Goal: Find specific page/section: Find specific page/section

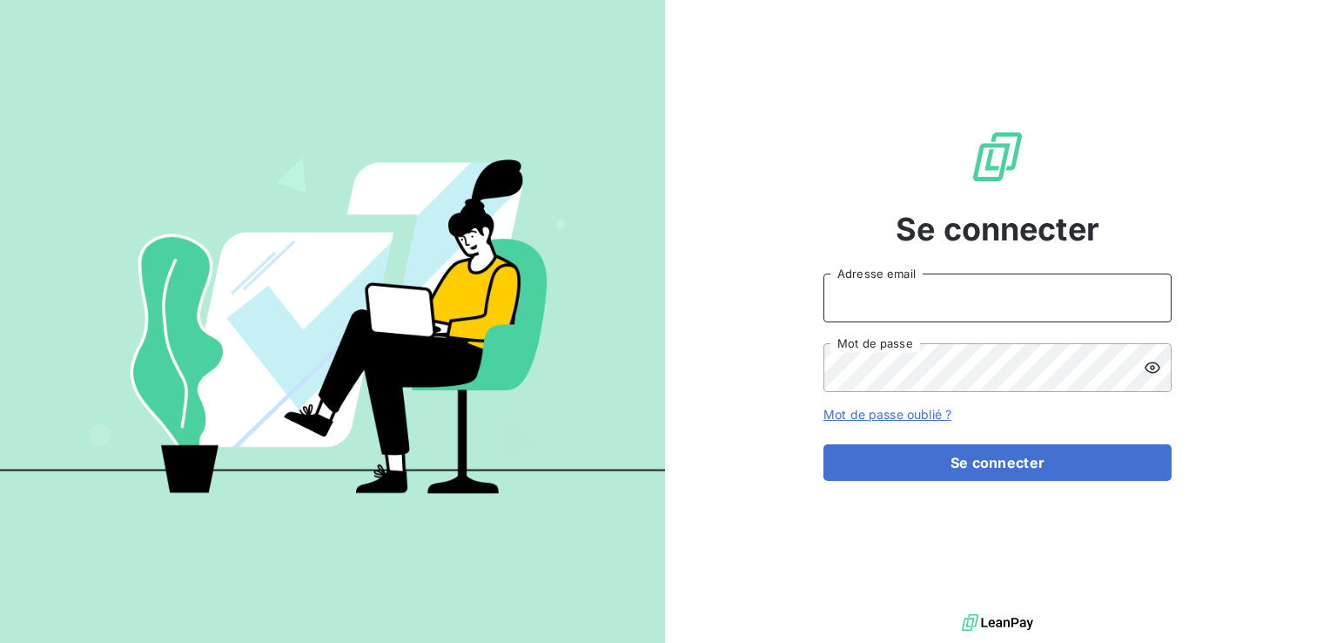
click at [913, 312] on input "Adresse email" at bounding box center [998, 297] width 348 height 49
click at [1157, 372] on icon at bounding box center [1152, 367] width 17 height 17
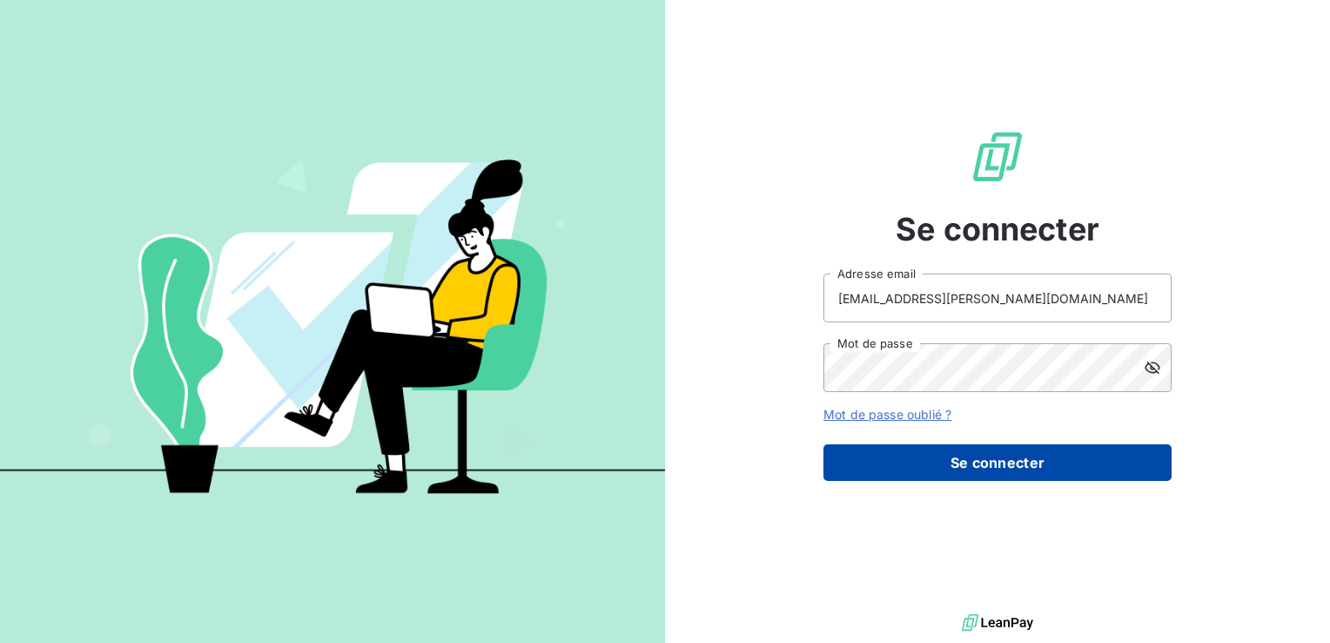
click at [1038, 458] on button "Se connecter" at bounding box center [998, 462] width 348 height 37
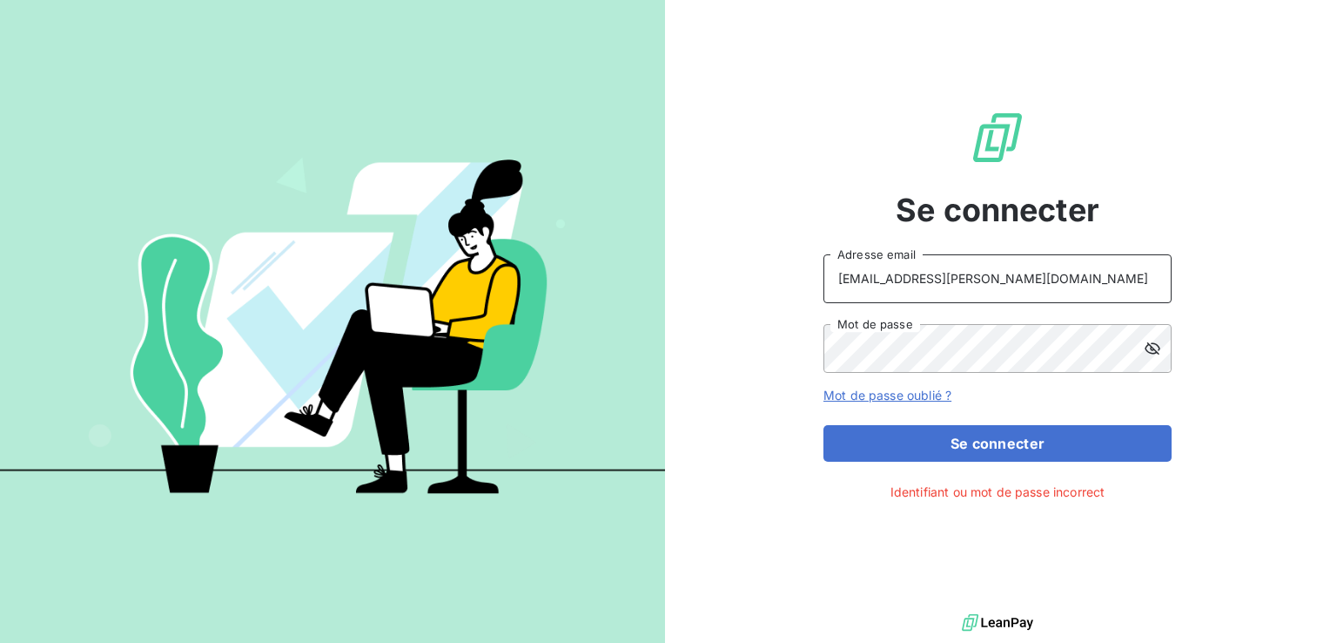
click at [872, 279] on input "[EMAIL_ADDRESS][PERSON_NAME][DOMAIN_NAME]" at bounding box center [998, 278] width 348 height 49
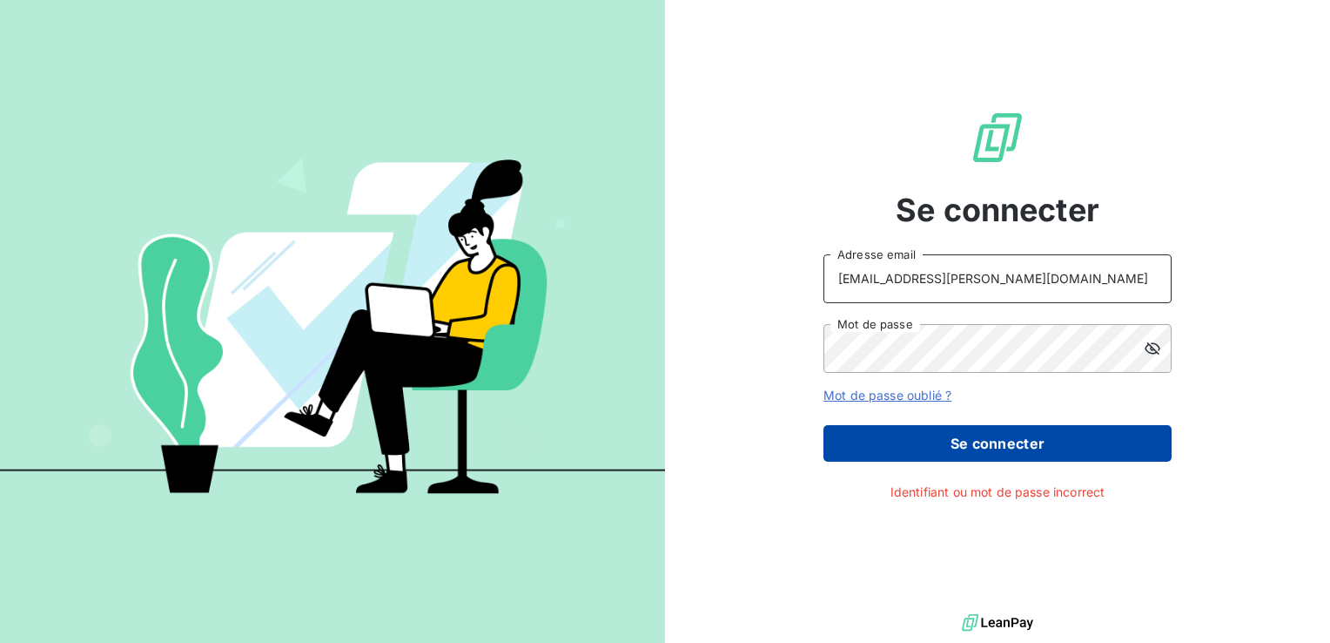
type input "[EMAIL_ADDRESS][PERSON_NAME][DOMAIN_NAME]"
click at [995, 432] on button "Se connecter" at bounding box center [998, 443] width 348 height 37
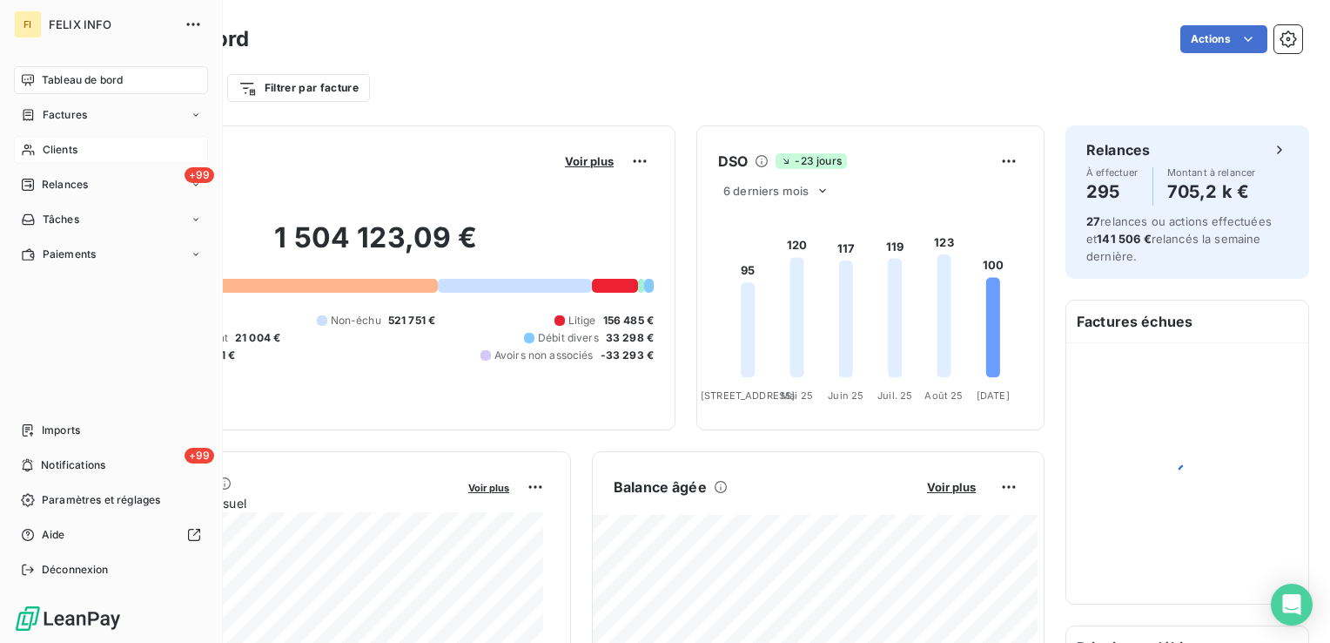
click at [40, 150] on div "Clients" at bounding box center [111, 150] width 194 height 28
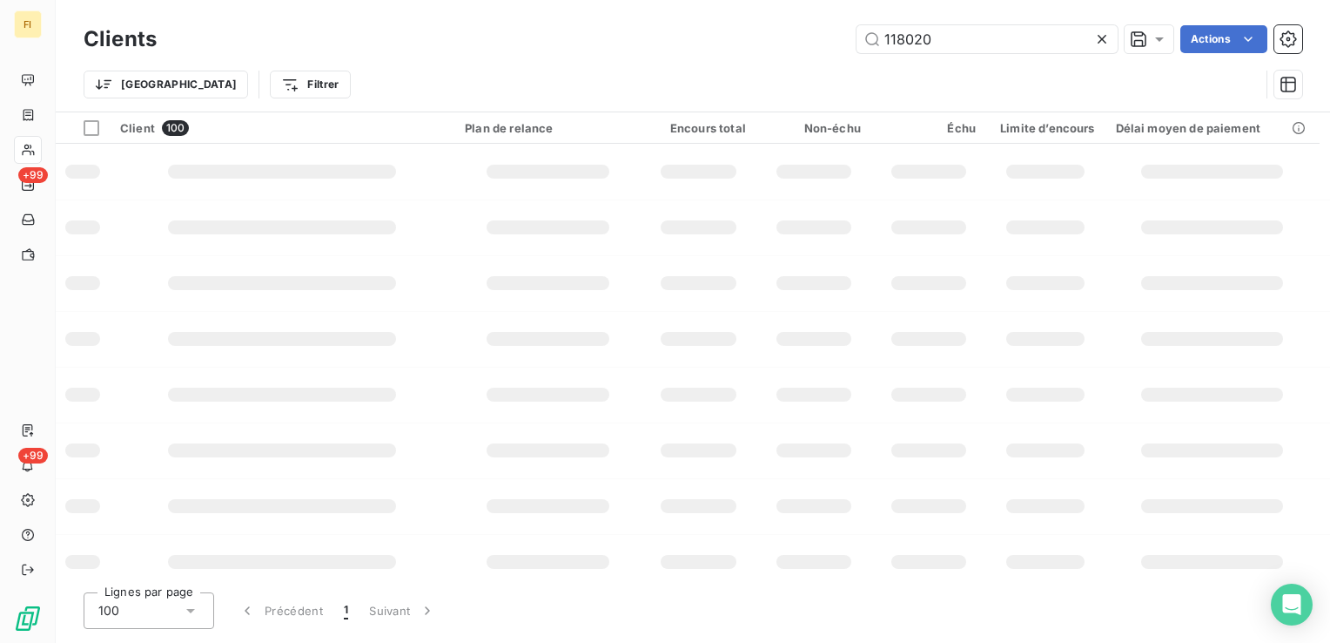
type input "118020"
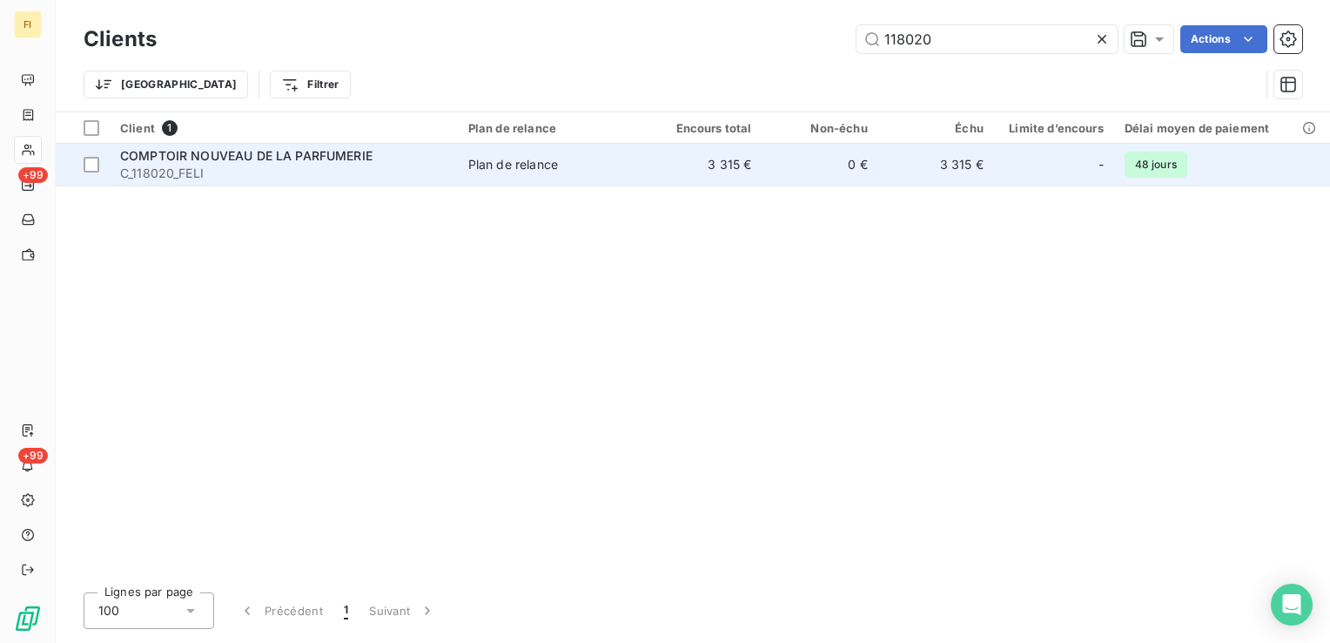
click at [735, 162] on td "3 315 €" at bounding box center [704, 165] width 116 height 42
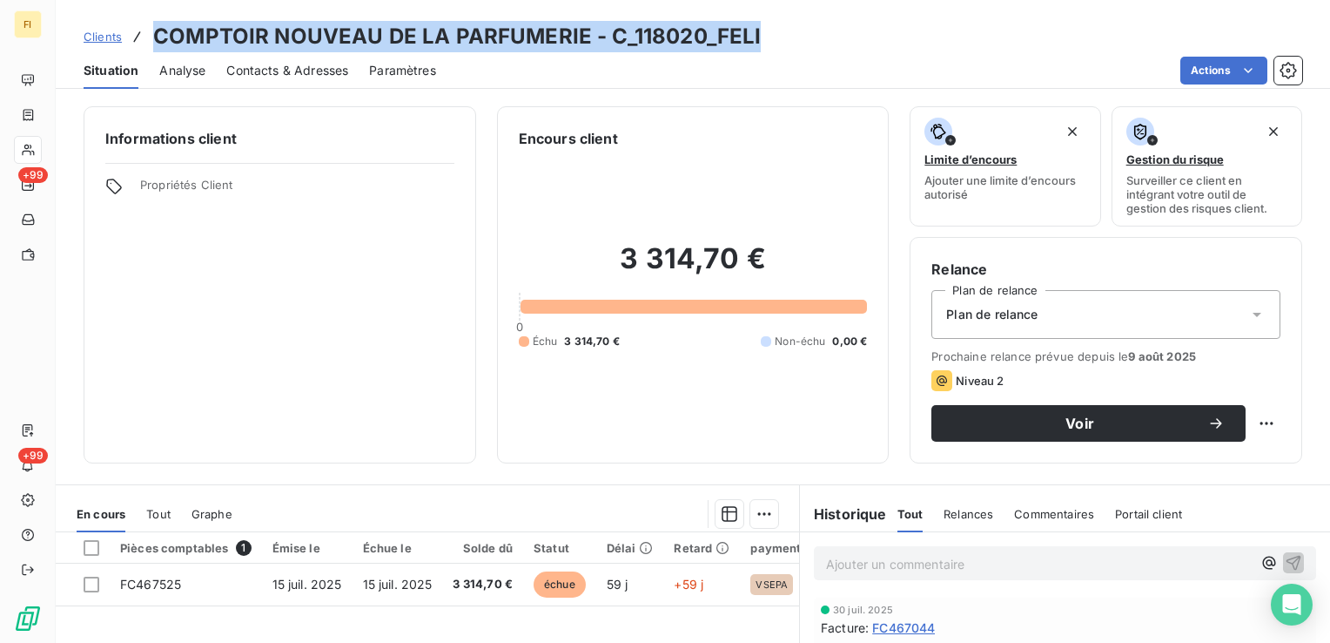
drag, startPoint x: 780, startPoint y: 39, endPoint x: 153, endPoint y: 50, distance: 626.9
click at [153, 50] on div "Clients COMPTOIR NOUVEAU DE LA PARFUMERIE - C_118020_FELI" at bounding box center [693, 36] width 1275 height 31
drag, startPoint x: 153, startPoint y: 50, endPoint x: 414, endPoint y: 39, distance: 261.4
copy h3 "COMPTOIR NOUVEAU DE LA PARFUMERIE - C_118020_FELI"
click at [106, 42] on span "Clients" at bounding box center [103, 37] width 38 height 14
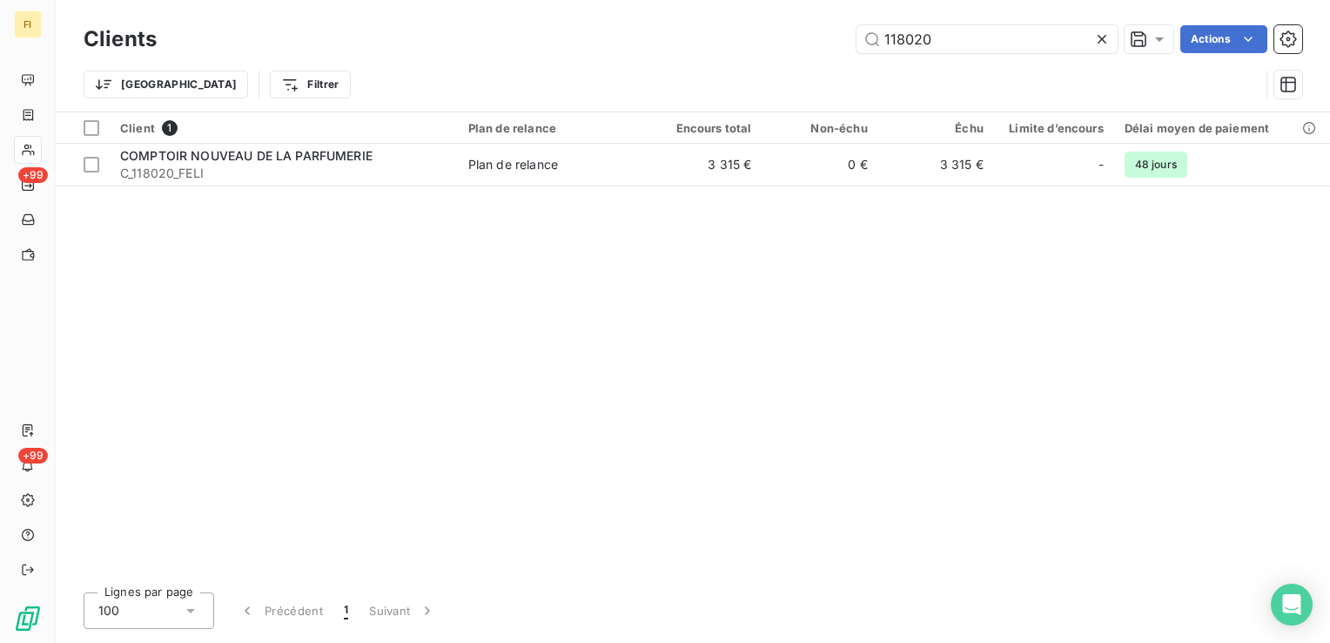
drag, startPoint x: 942, startPoint y: 37, endPoint x: 653, endPoint y: 75, distance: 291.6
click at [726, 64] on div "Clients 118020 Actions Trier Filtrer" at bounding box center [693, 66] width 1219 height 91
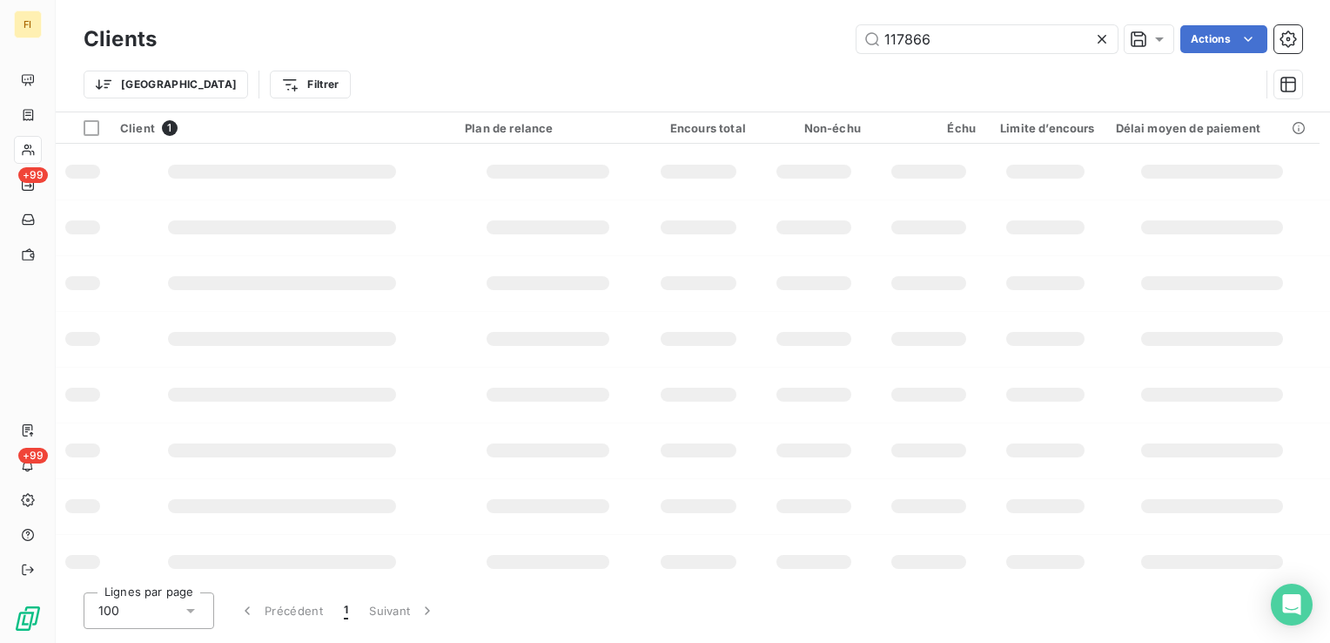
type input "117866"
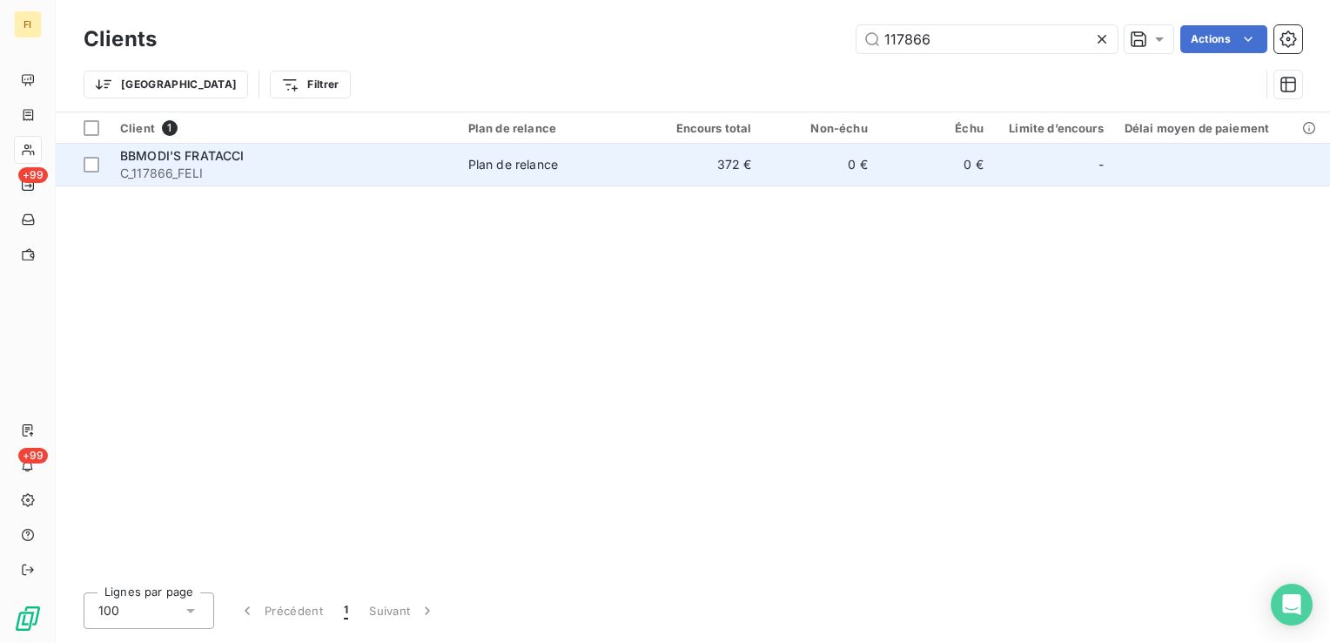
click at [679, 158] on td "372 €" at bounding box center [704, 165] width 116 height 42
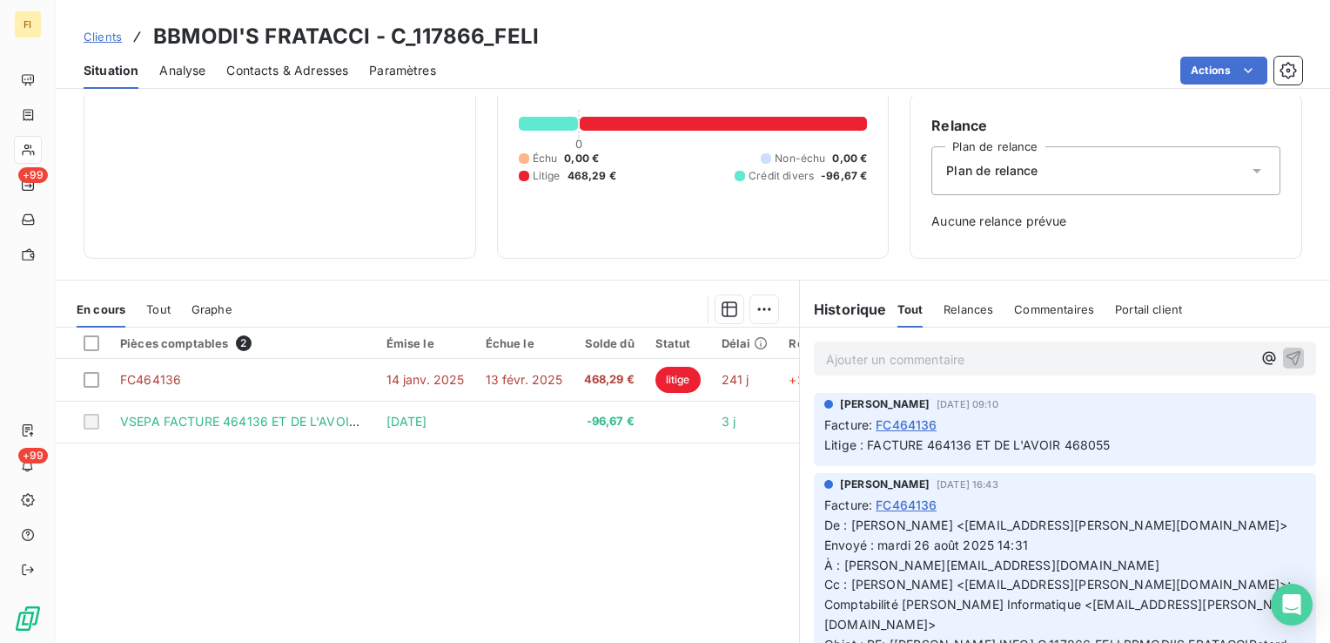
scroll to position [174, 0]
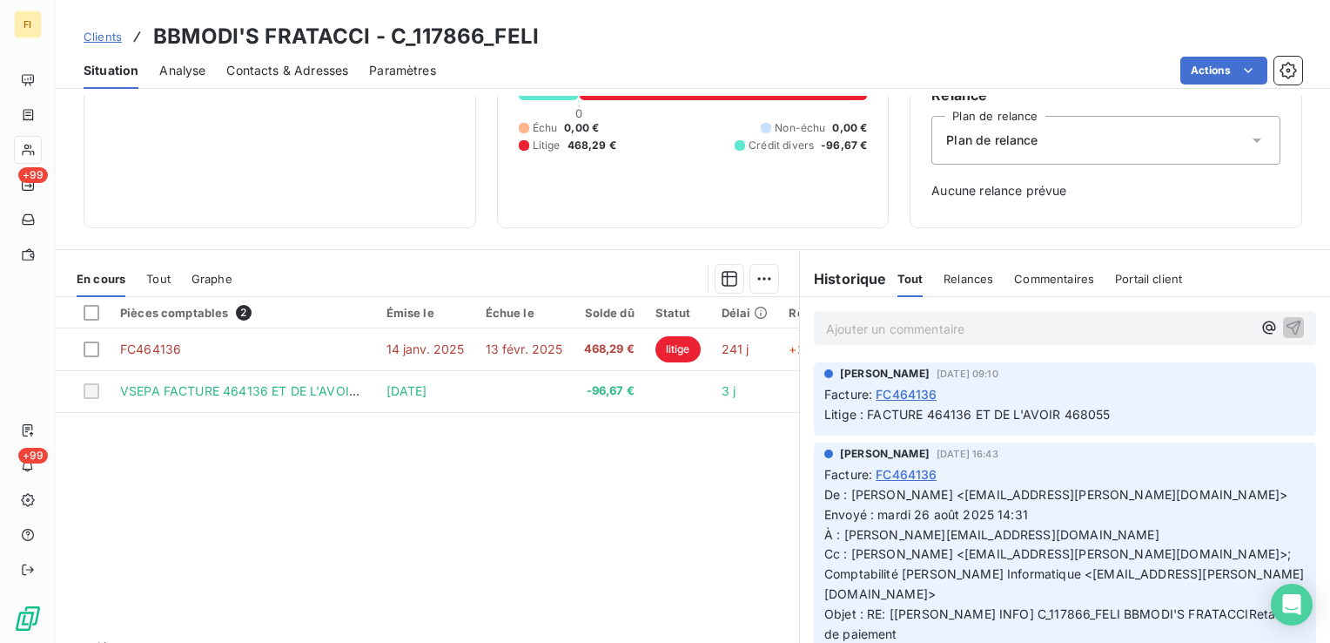
click at [95, 37] on span "Clients" at bounding box center [103, 37] width 38 height 14
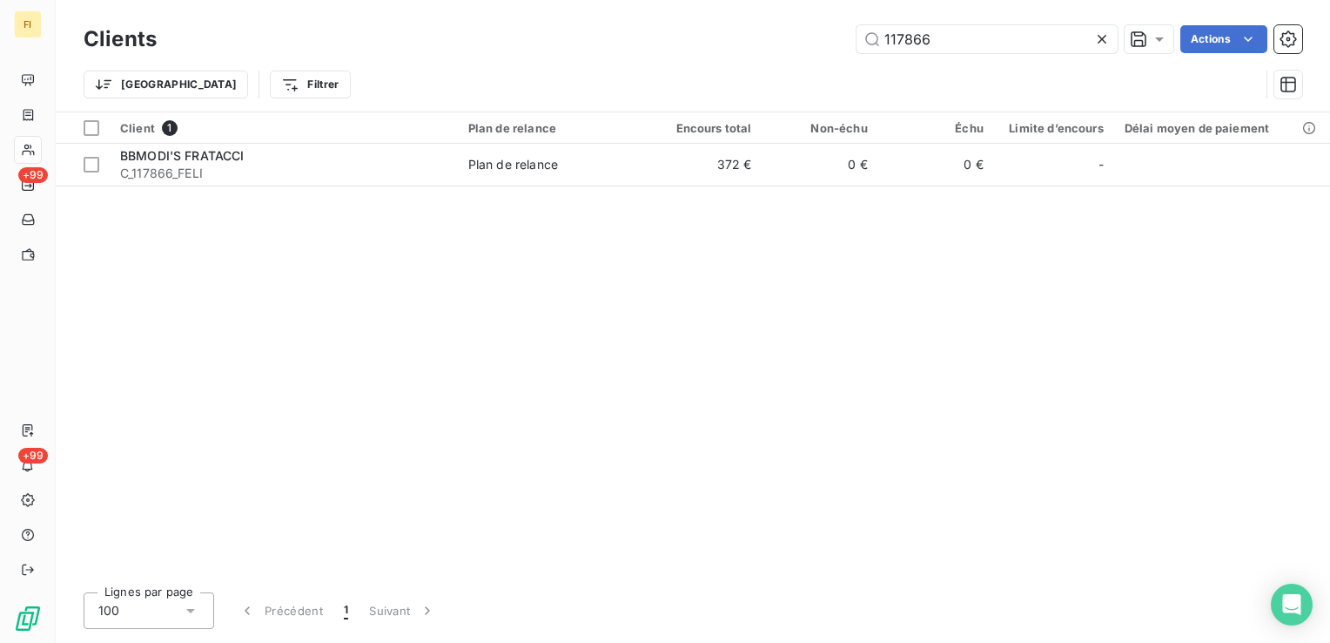
drag, startPoint x: 966, startPoint y: 40, endPoint x: 374, endPoint y: 52, distance: 592.2
click at [509, 37] on div "117866 Actions" at bounding box center [740, 39] width 1125 height 28
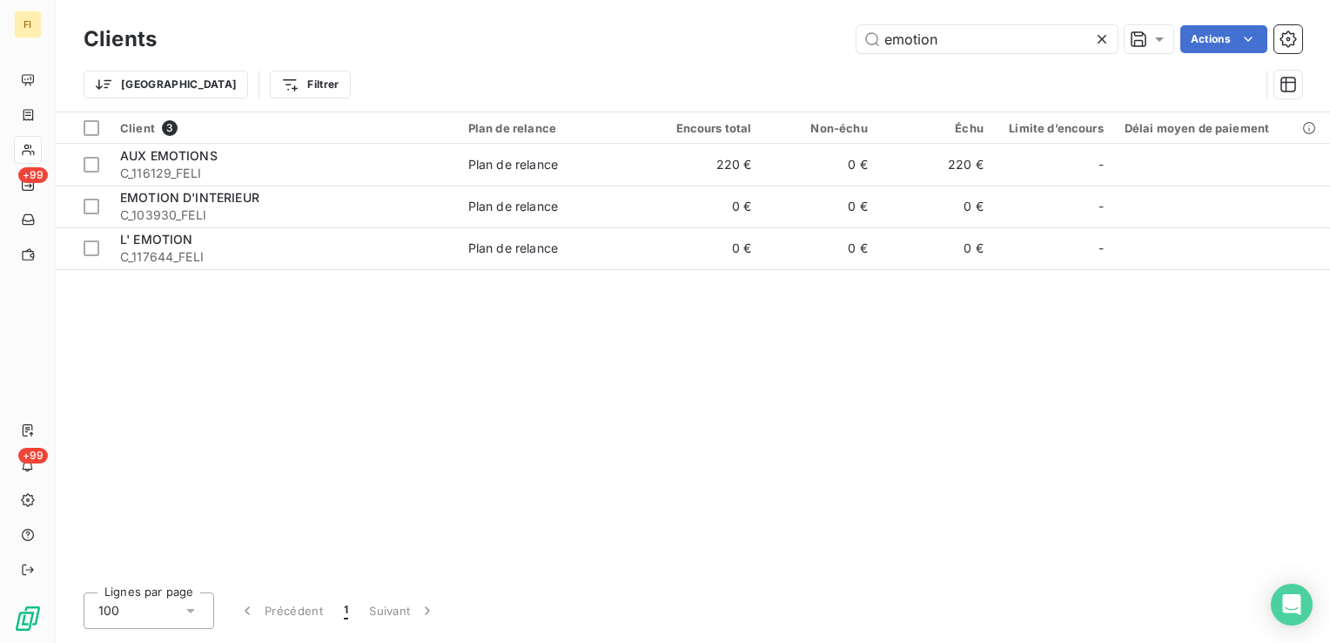
type input "emotion"
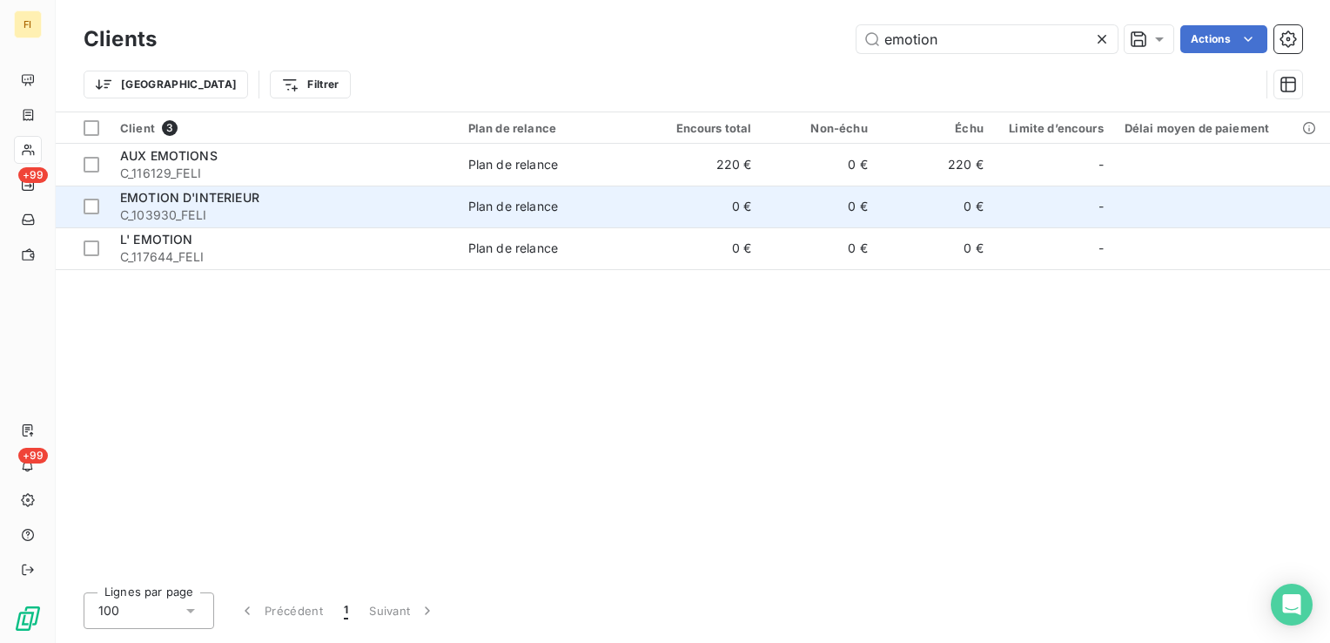
click at [537, 211] on div "Plan de relance" at bounding box center [513, 206] width 90 height 17
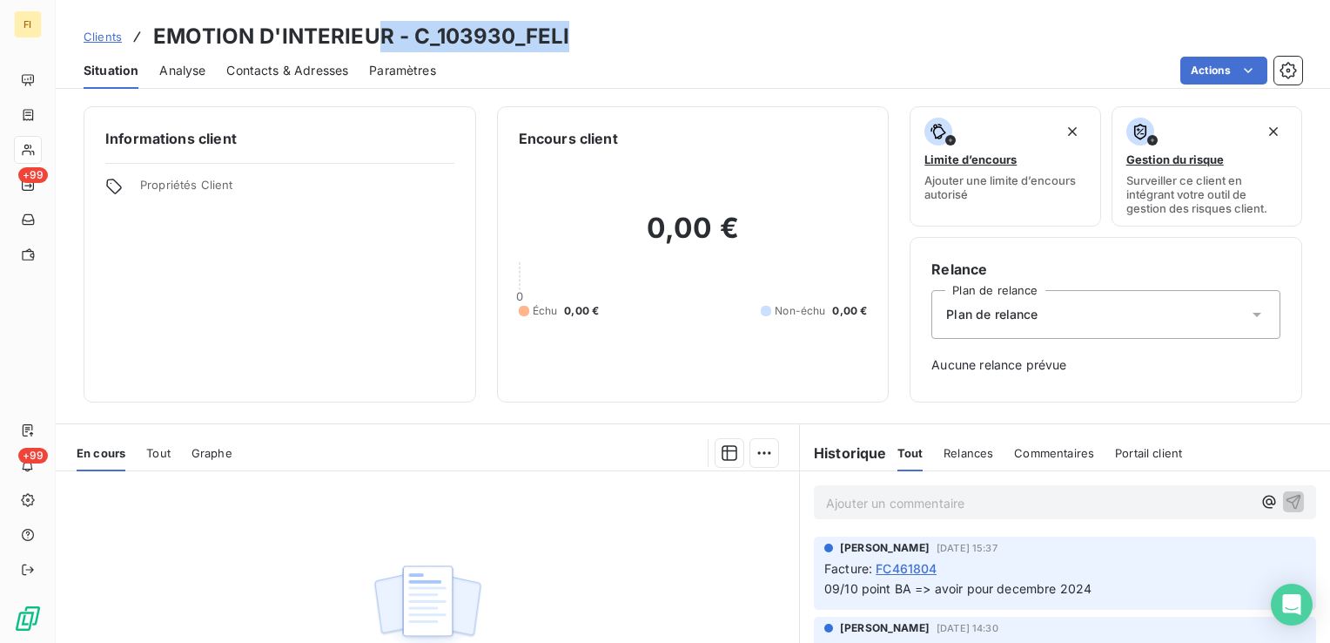
drag, startPoint x: 596, startPoint y: 50, endPoint x: 380, endPoint y: 47, distance: 215.9
click at [380, 47] on div "Clients EMOTION D'INTERIEUR - C_103930_FELI" at bounding box center [693, 36] width 1275 height 31
drag, startPoint x: 380, startPoint y: 47, endPoint x: 613, endPoint y: 39, distance: 233.5
click at [613, 39] on div "Clients EMOTION D'INTERIEUR - C_103930_FELI" at bounding box center [693, 36] width 1275 height 31
click at [609, 36] on div "Clients EMOTION D'INTERIEUR - C_103930_FELI" at bounding box center [693, 36] width 1275 height 31
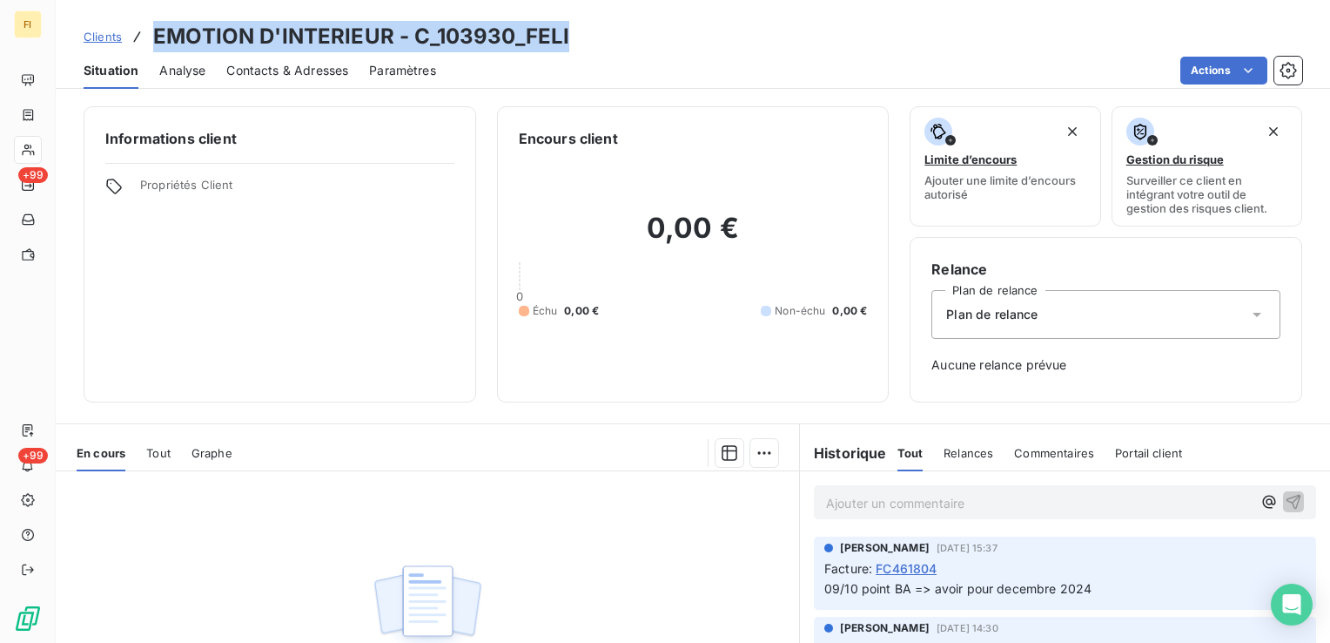
drag, startPoint x: 590, startPoint y: 30, endPoint x: 155, endPoint y: 36, distance: 435.4
click at [155, 36] on div "Clients EMOTION D'INTERIEUR - C_103930_FELI" at bounding box center [693, 36] width 1275 height 31
drag, startPoint x: 155, startPoint y: 36, endPoint x: 434, endPoint y: 36, distance: 278.6
copy h3 "EMOTION D'INTERIEUR - C_103930_FELI"
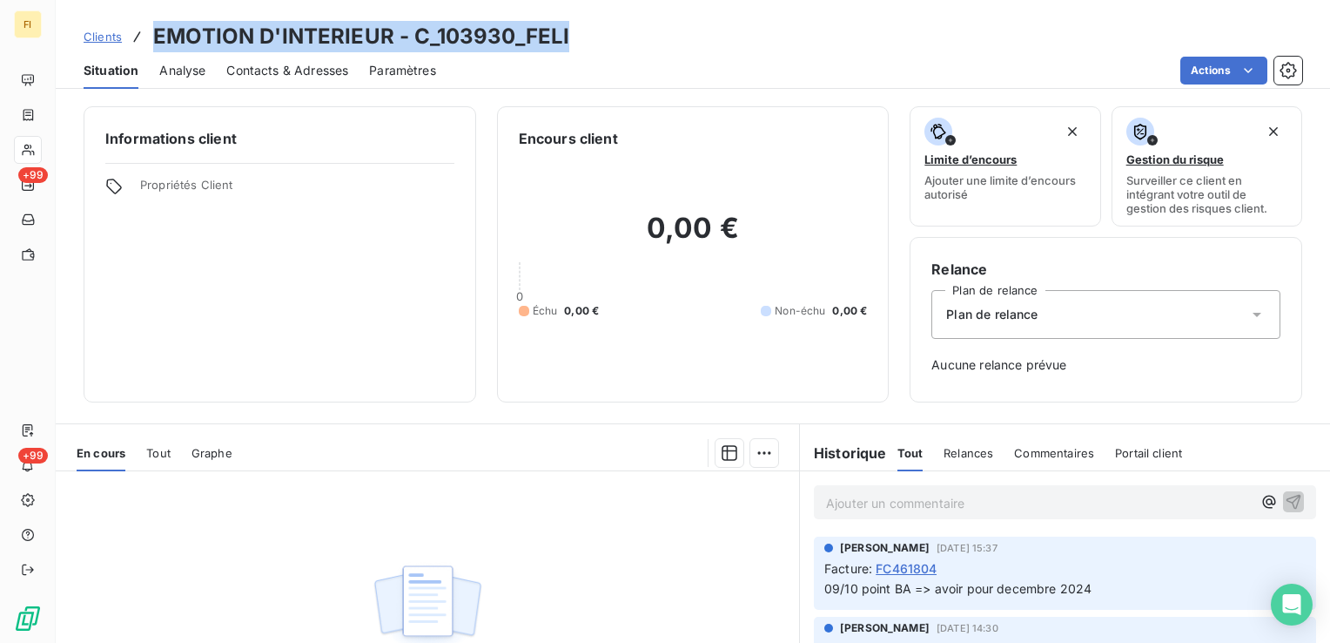
copy h3 "EMOTION D'INTERIEUR - C_103930_FELI"
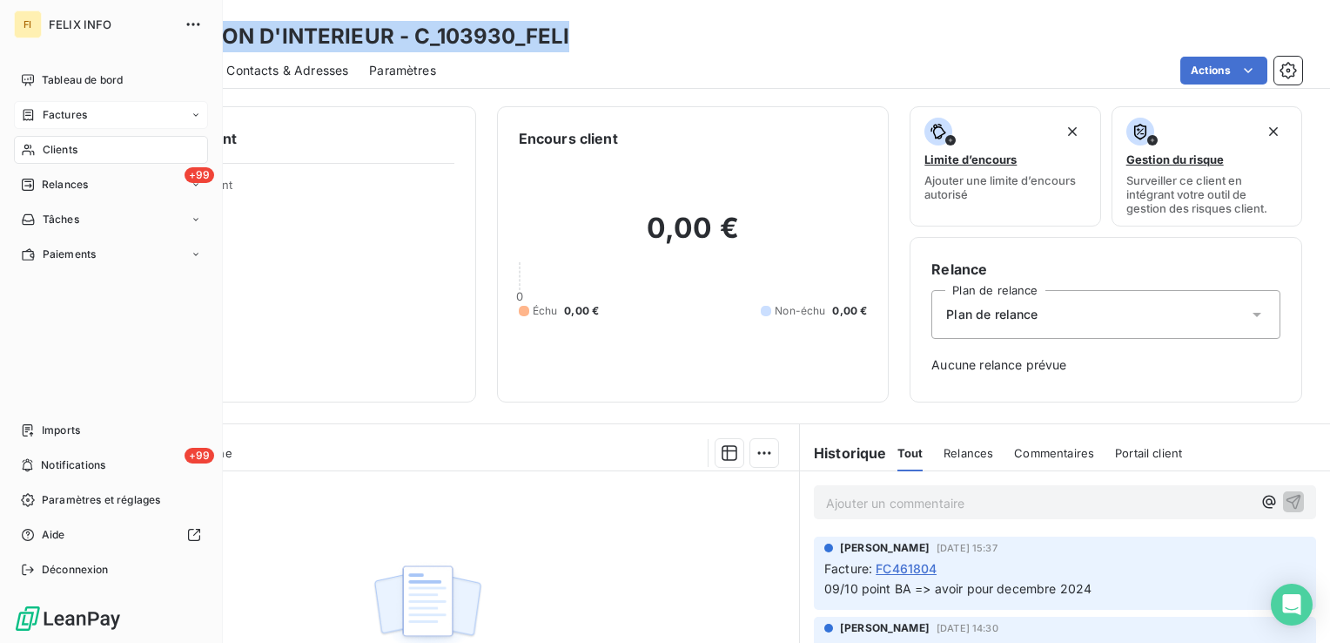
click at [63, 124] on div "Factures" at bounding box center [111, 115] width 194 height 28
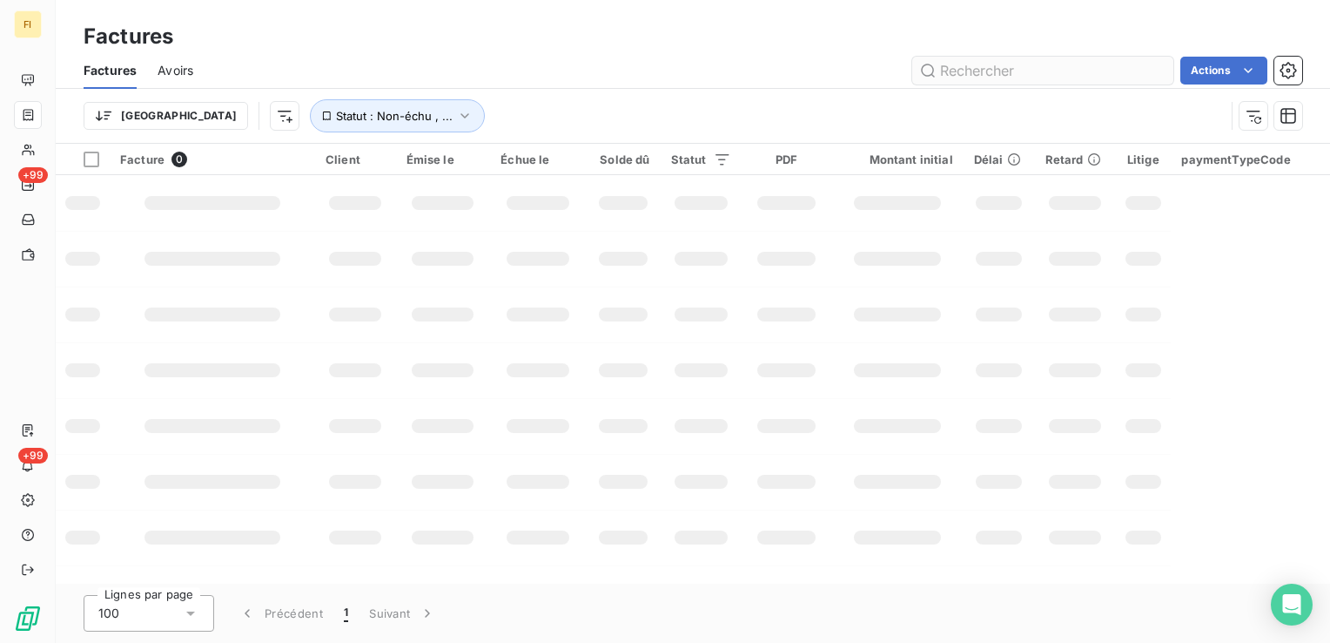
click at [1031, 72] on input "text" at bounding box center [1042, 71] width 261 height 28
click at [1009, 68] on input "201.18" at bounding box center [1042, 71] width 261 height 28
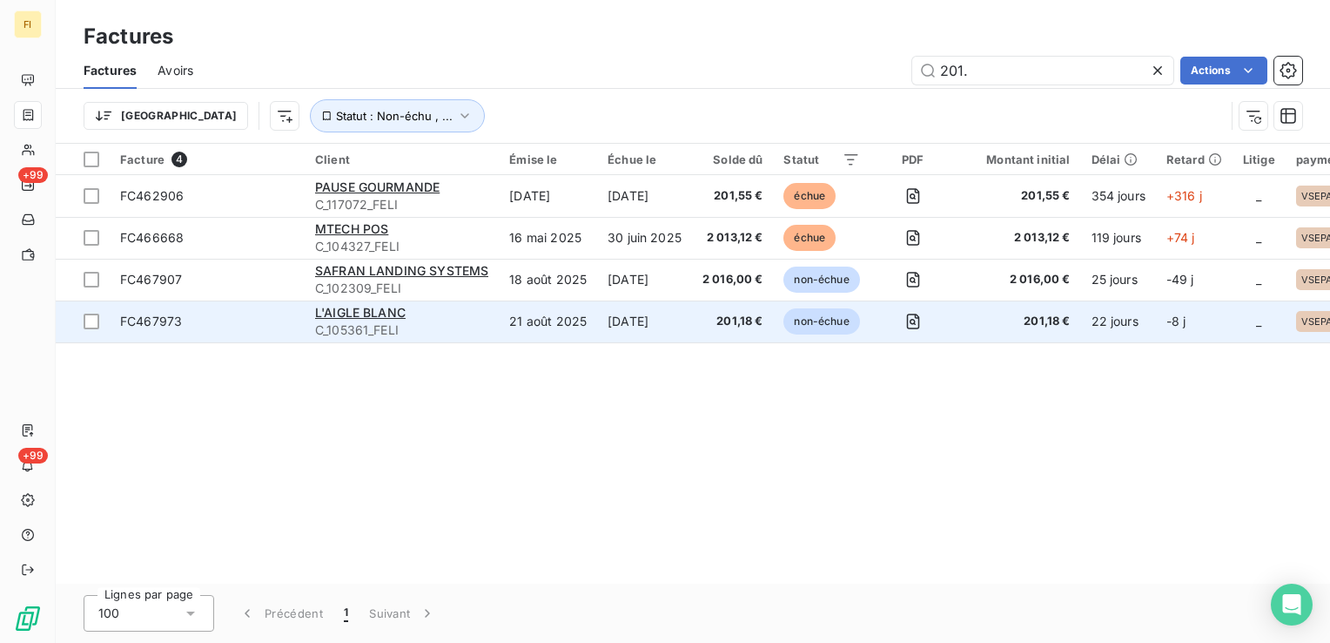
type input "201."
click at [394, 329] on span "C_105361_FELI" at bounding box center [401, 329] width 173 height 17
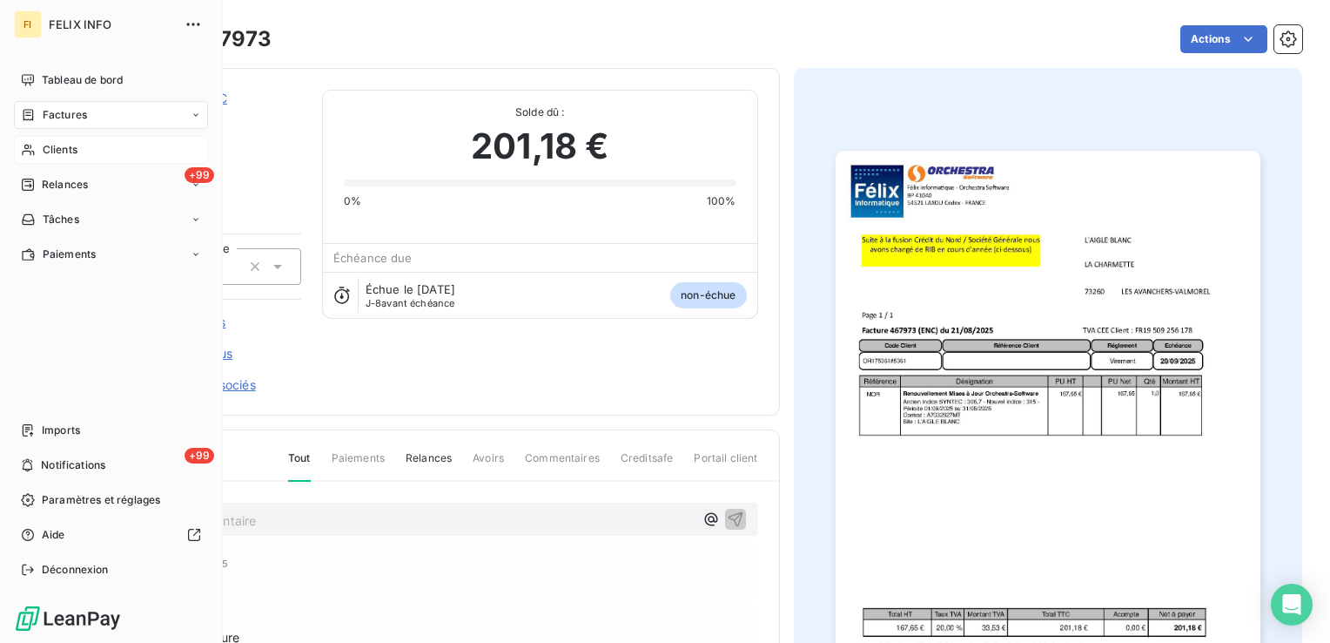
click at [37, 155] on div "Clients" at bounding box center [111, 150] width 194 height 28
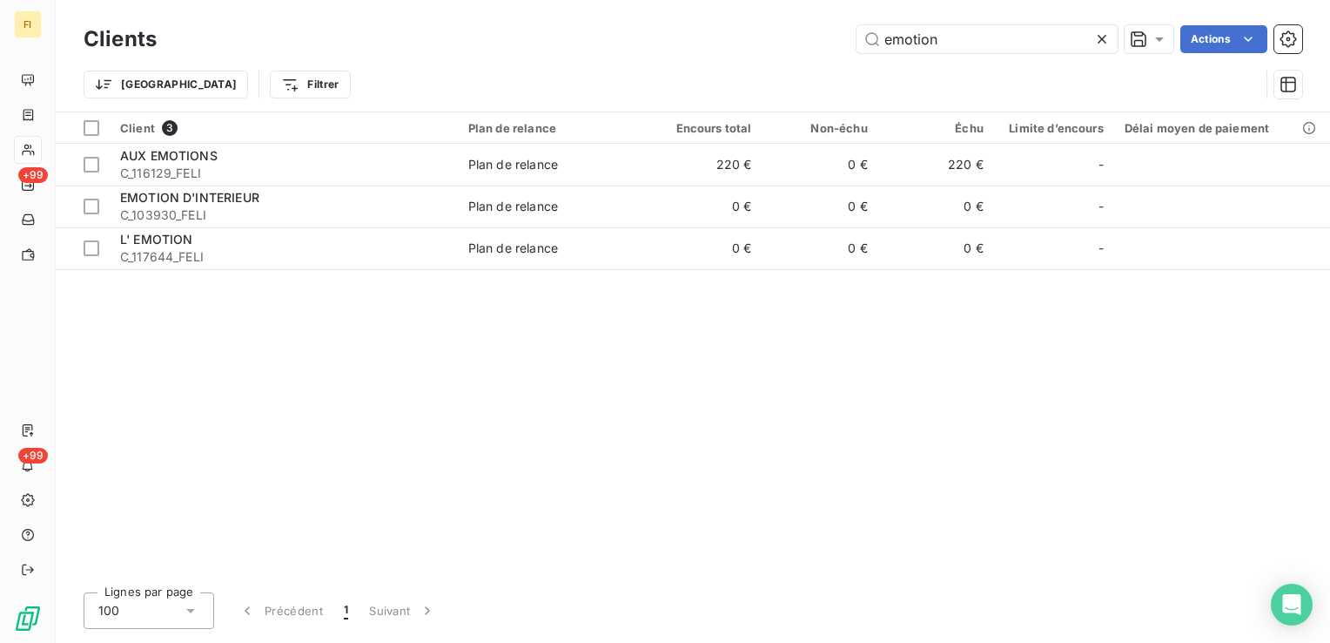
drag, startPoint x: 904, startPoint y: 39, endPoint x: 688, endPoint y: 45, distance: 216.0
click at [737, 39] on div "emotion Actions" at bounding box center [740, 39] width 1125 height 28
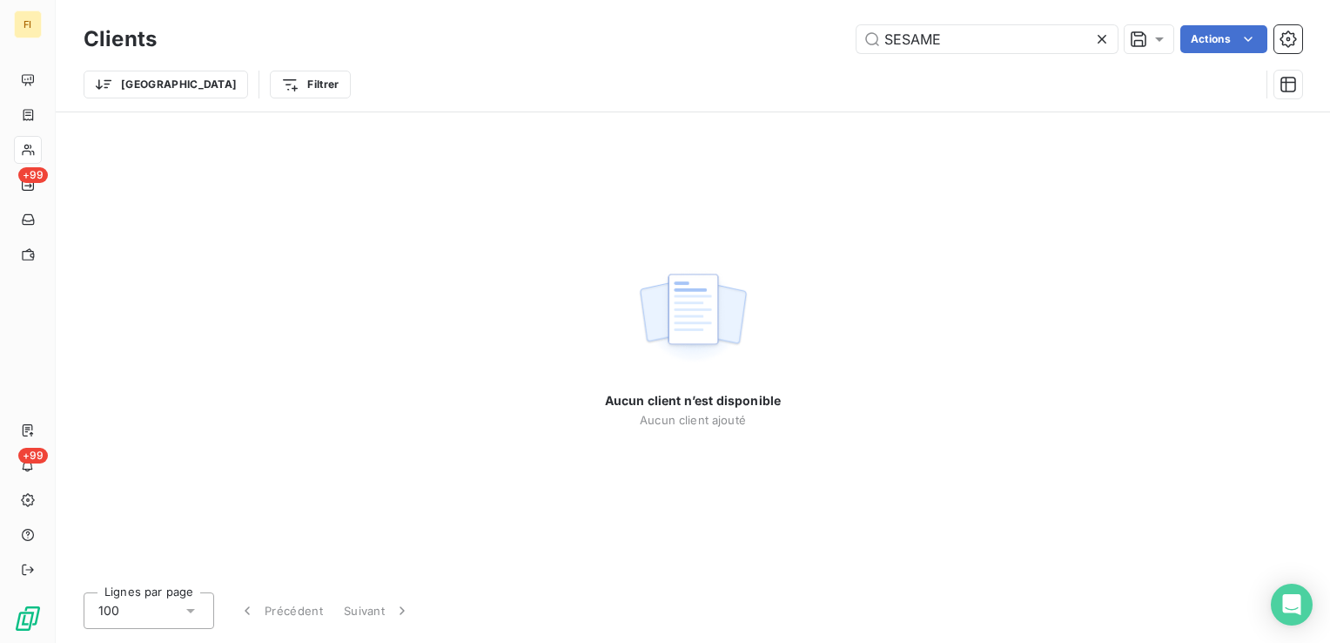
drag, startPoint x: 948, startPoint y: 39, endPoint x: 761, endPoint y: 57, distance: 188.1
click at [791, 52] on div "SESAME Actions" at bounding box center [740, 39] width 1125 height 28
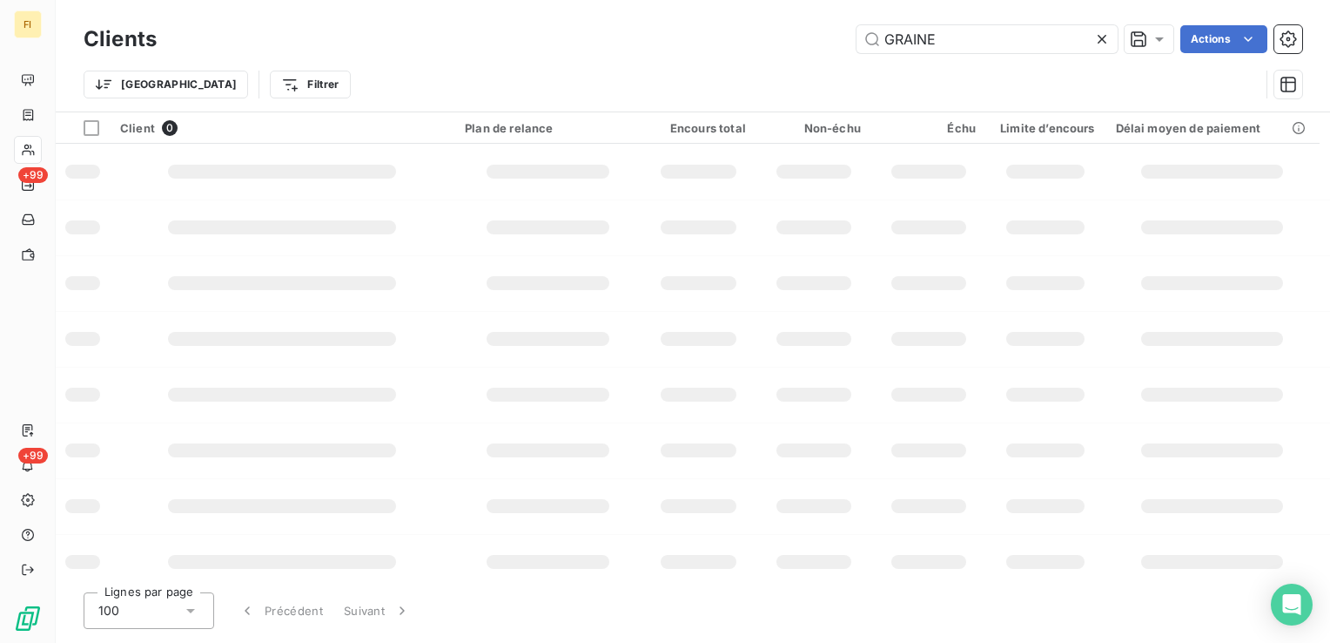
type input "GRAINE"
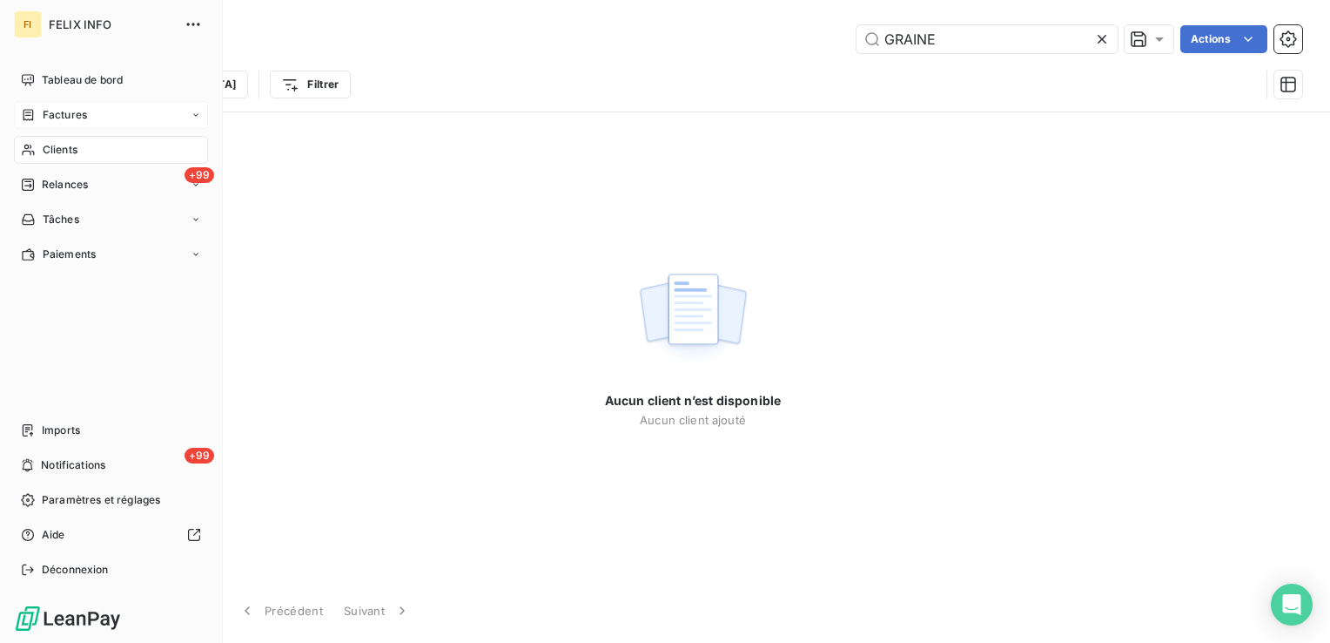
click at [67, 120] on span "Factures" at bounding box center [65, 115] width 44 height 16
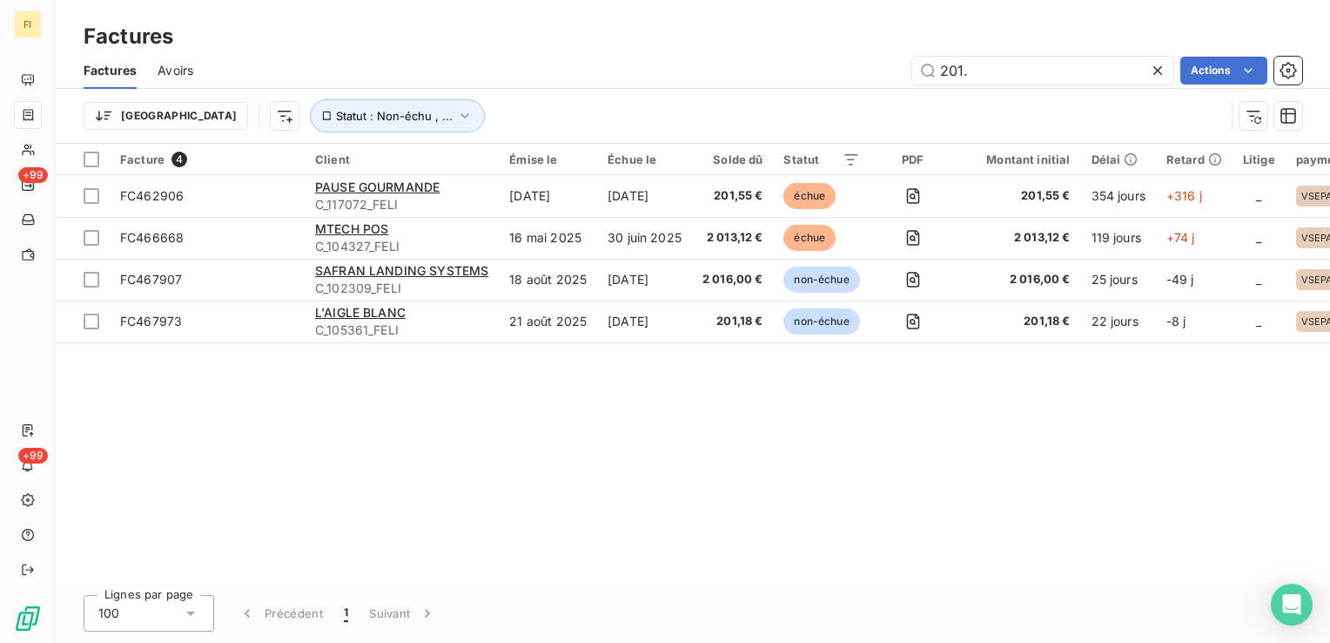
drag, startPoint x: 1014, startPoint y: 57, endPoint x: 730, endPoint y: 99, distance: 286.9
click at [737, 98] on div "Factures Avoirs 201. Actions Trier Statut : Non-échu , ..." at bounding box center [693, 97] width 1275 height 91
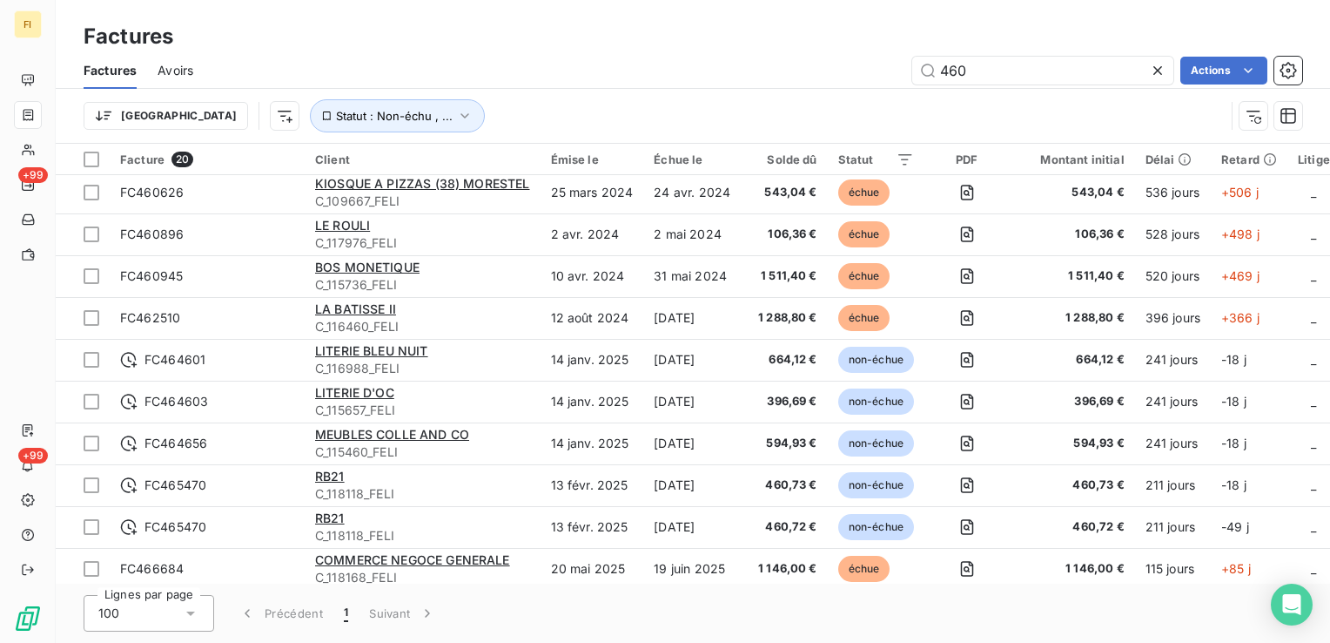
scroll to position [434, 0]
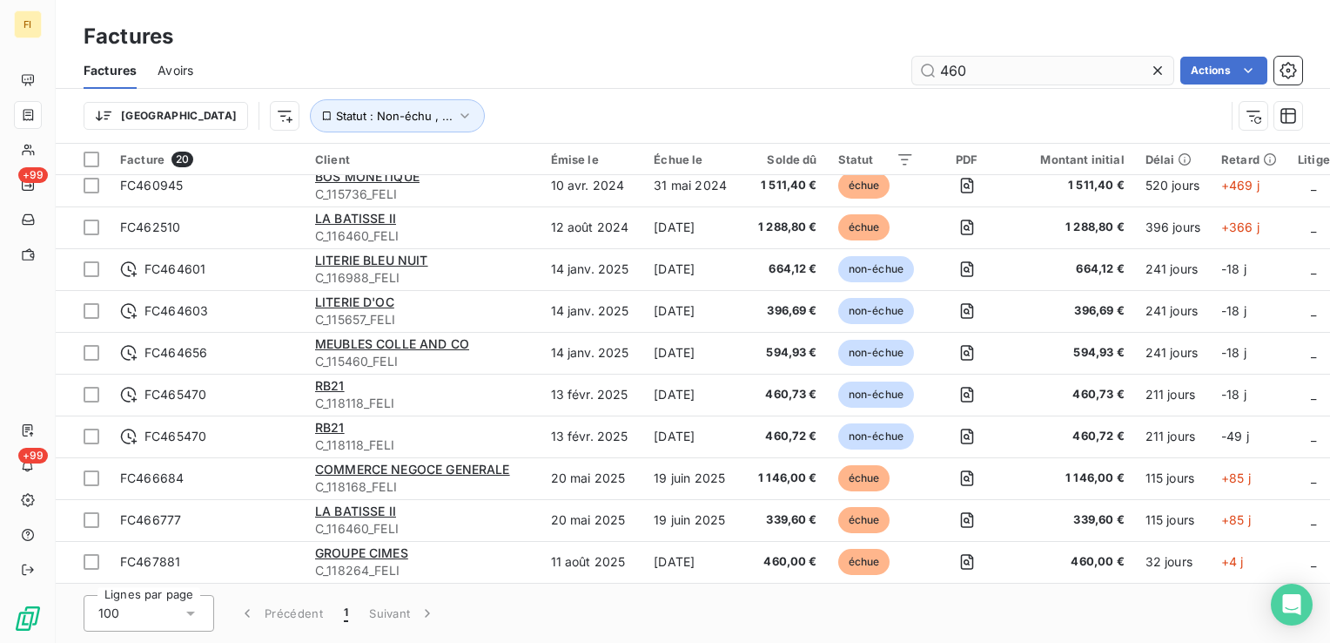
click at [1029, 71] on input "460" at bounding box center [1042, 71] width 261 height 28
type input "460"
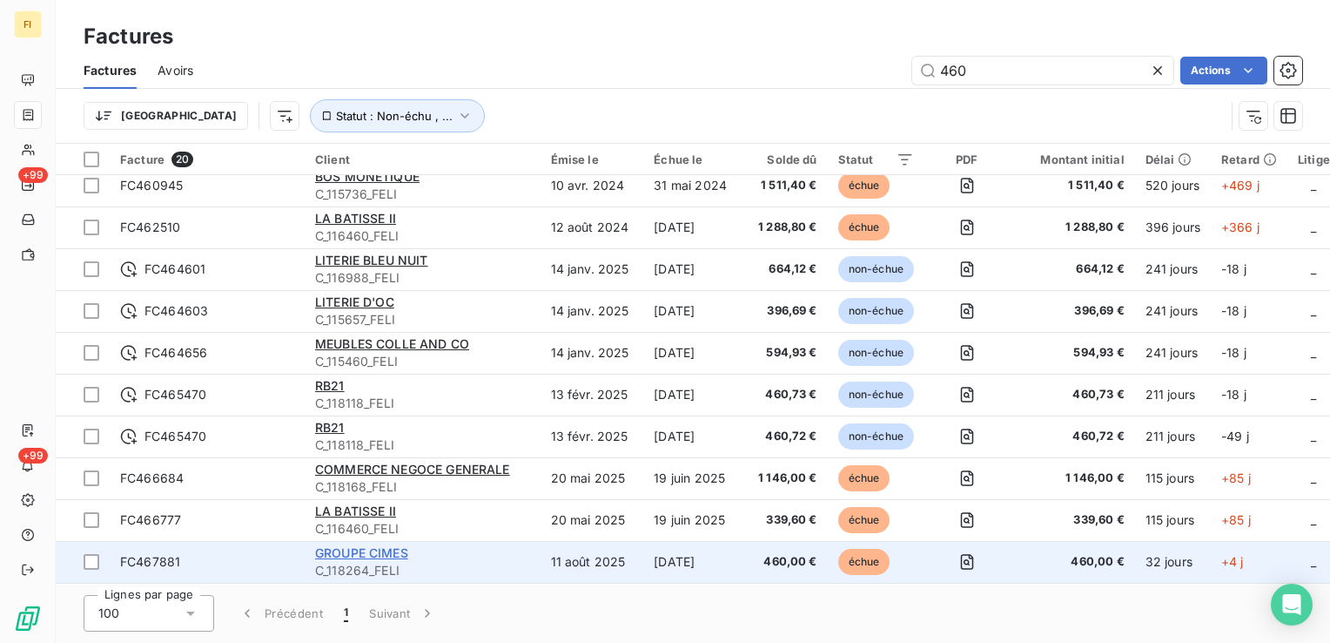
click at [385, 548] on span "GROUPE CIMES" at bounding box center [361, 552] width 93 height 15
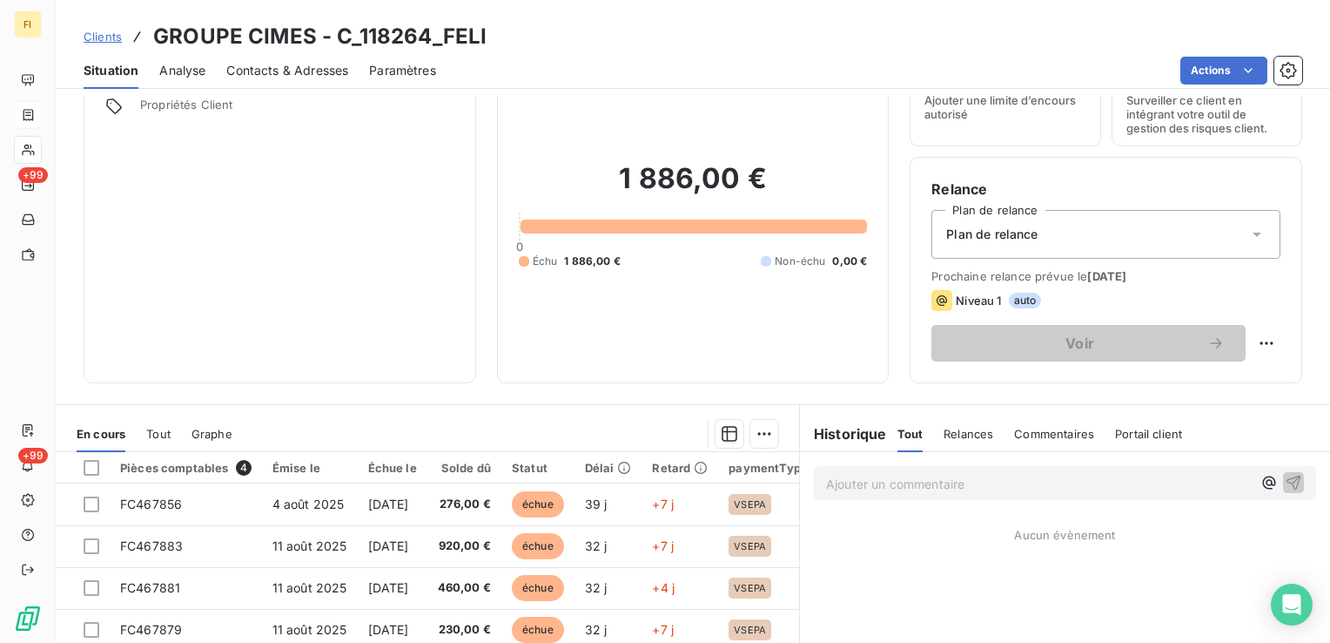
scroll to position [174, 0]
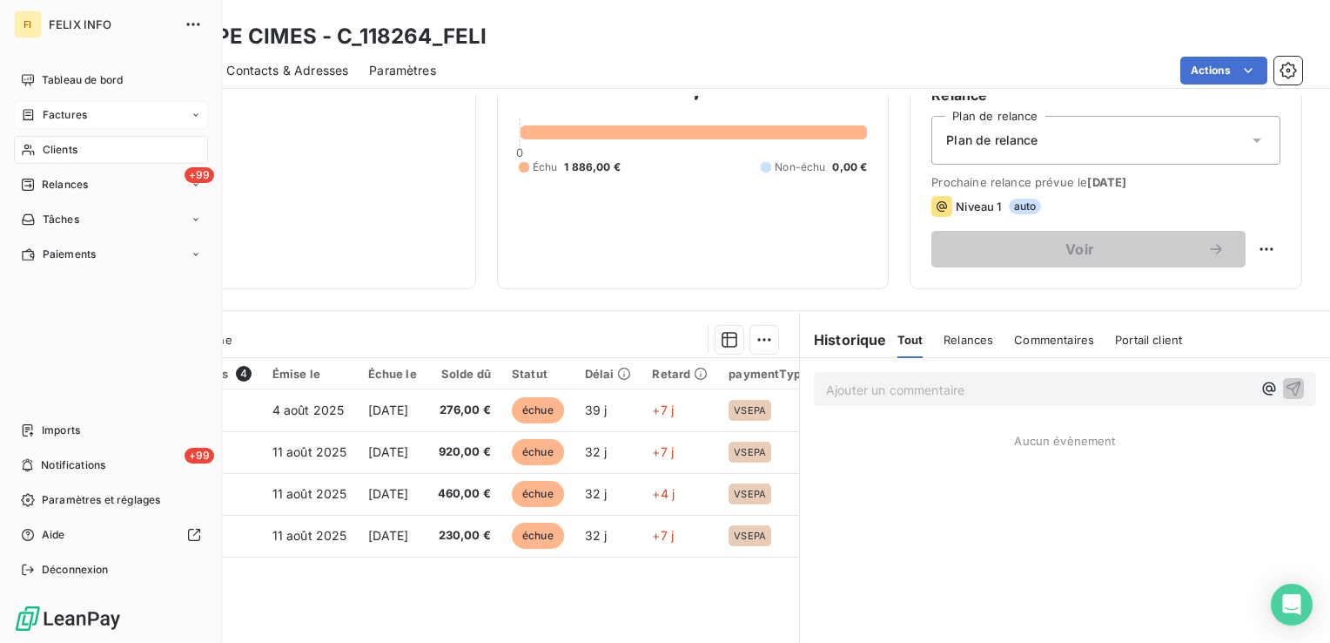
click at [66, 115] on span "Factures" at bounding box center [65, 115] width 44 height 16
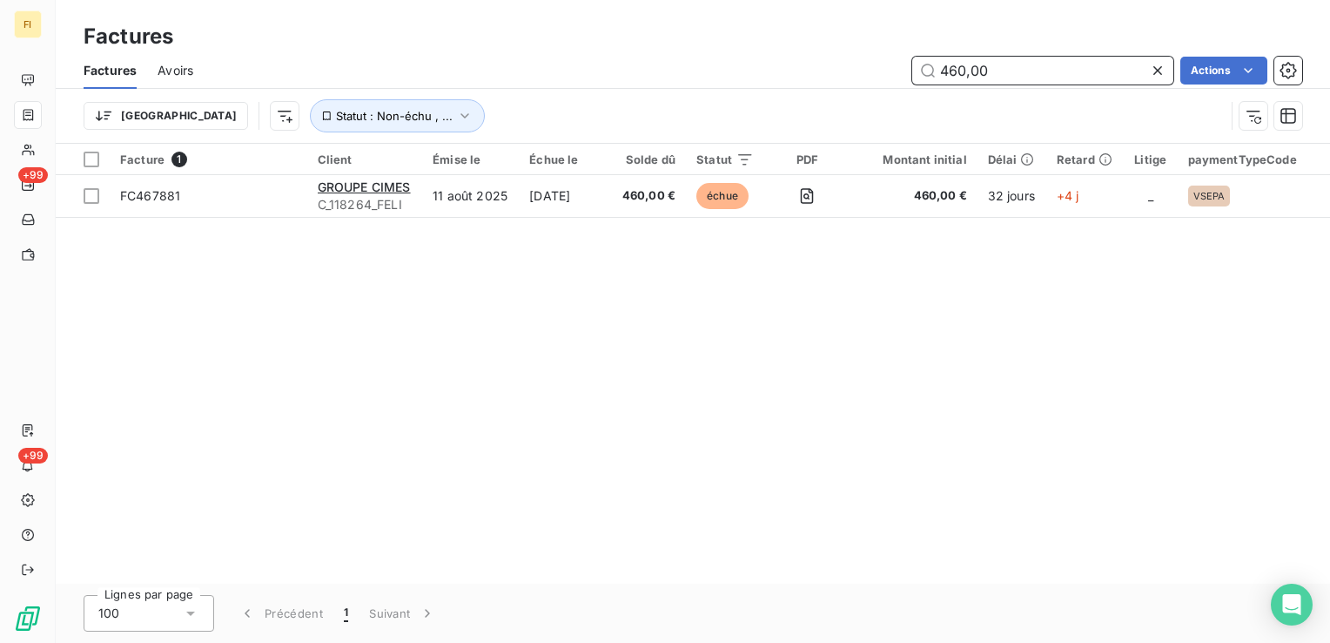
drag, startPoint x: 1005, startPoint y: 73, endPoint x: 782, endPoint y: 71, distance: 222.9
click at [784, 68] on div "460,00 Actions" at bounding box center [758, 71] width 1088 height 28
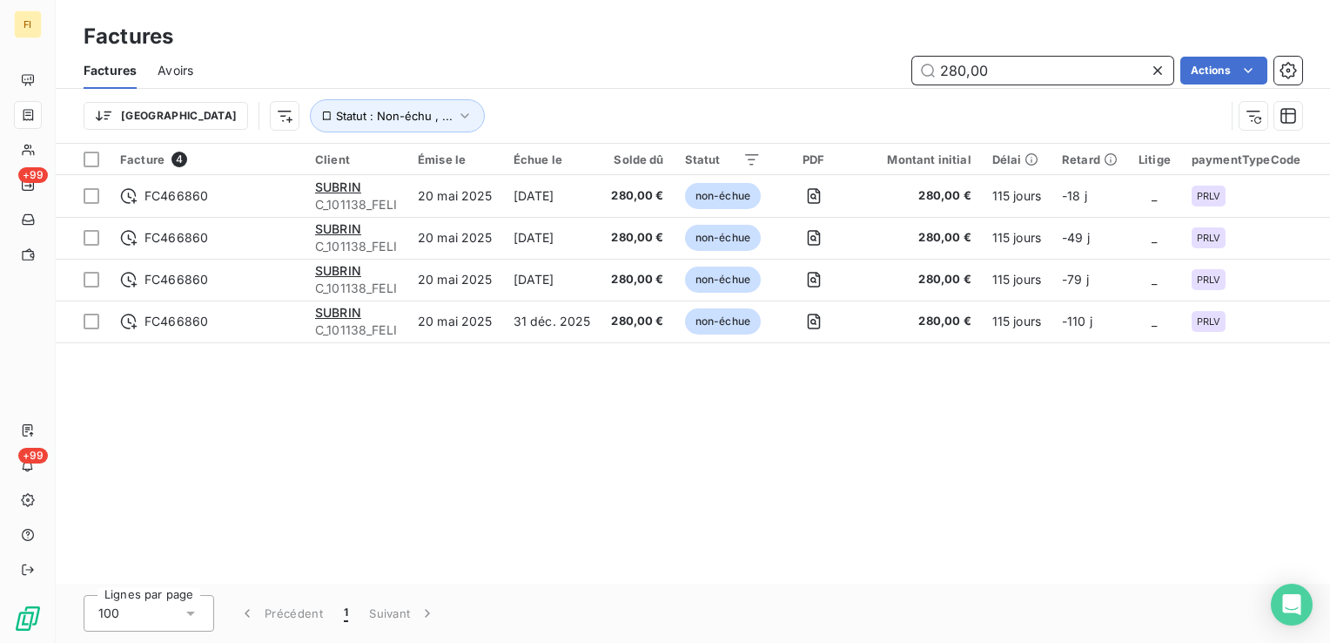
type input "280,00"
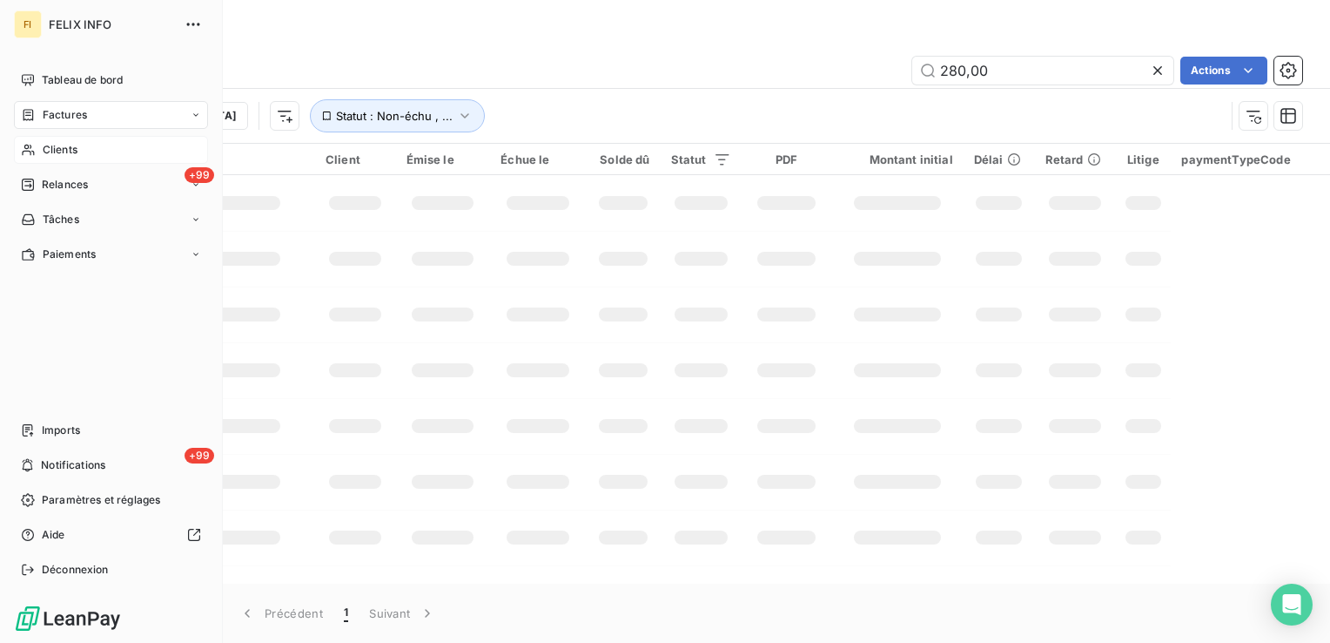
click at [55, 151] on span "Clients" at bounding box center [60, 150] width 35 height 16
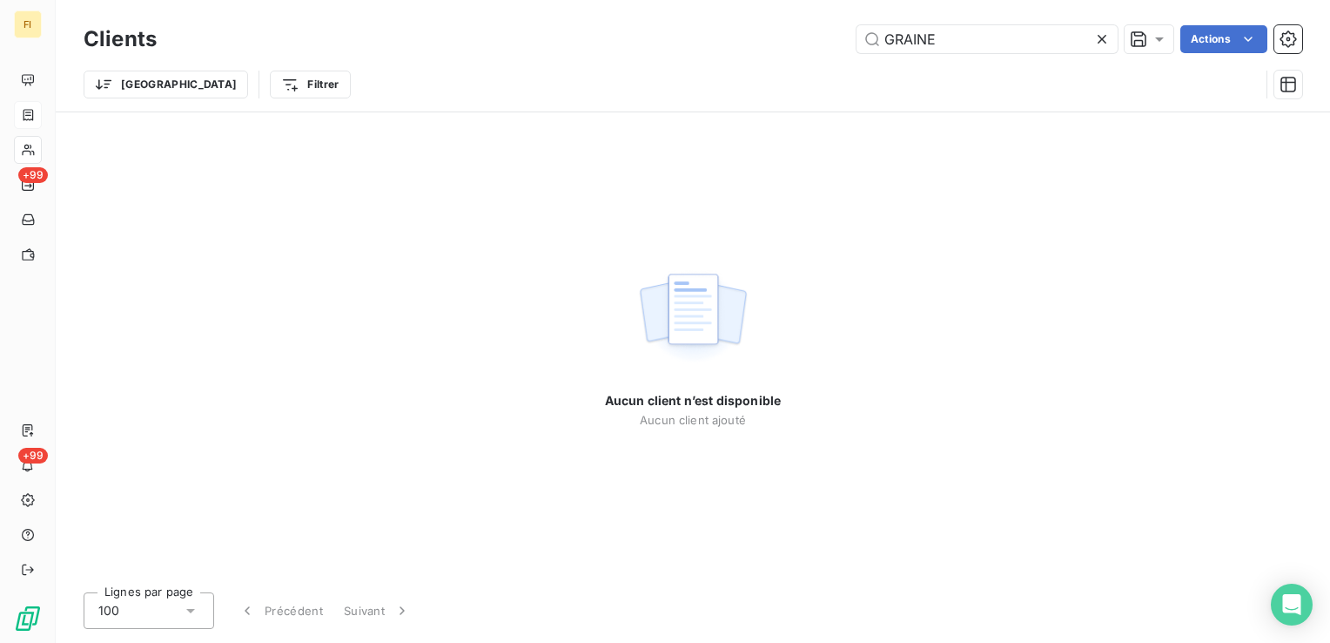
drag, startPoint x: 947, startPoint y: 44, endPoint x: 644, endPoint y: 47, distance: 303.0
click at [707, 47] on div "GRAINE Actions" at bounding box center [740, 39] width 1125 height 28
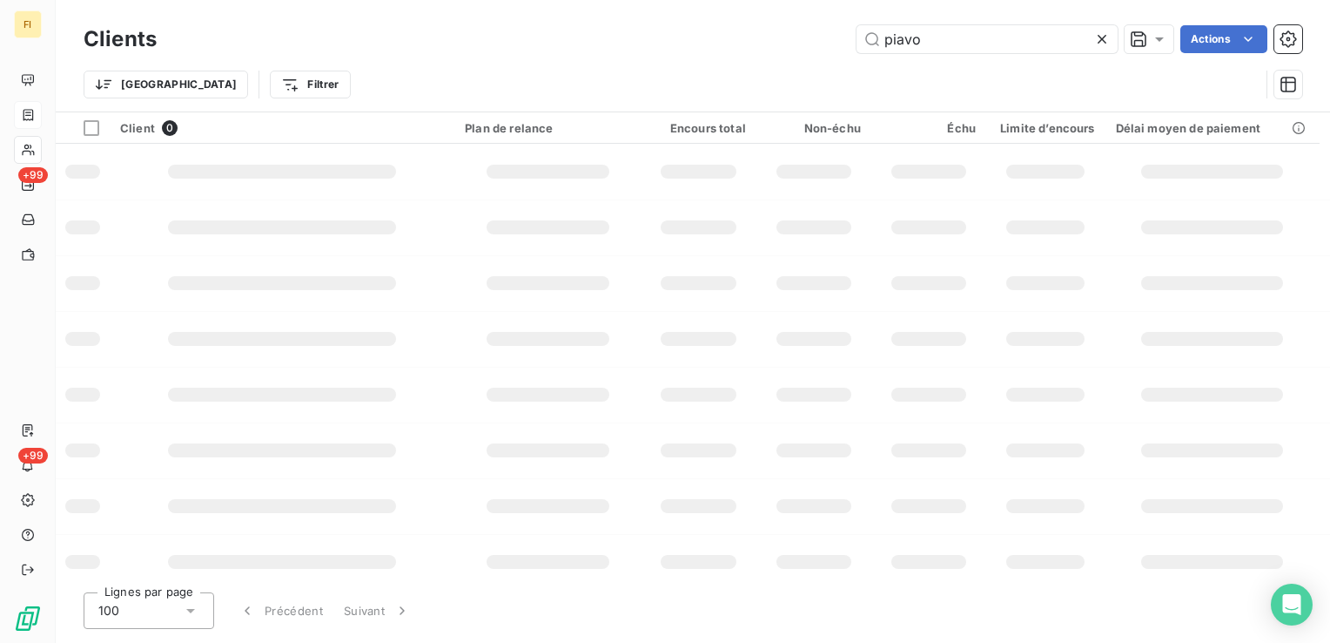
type input "piavo"
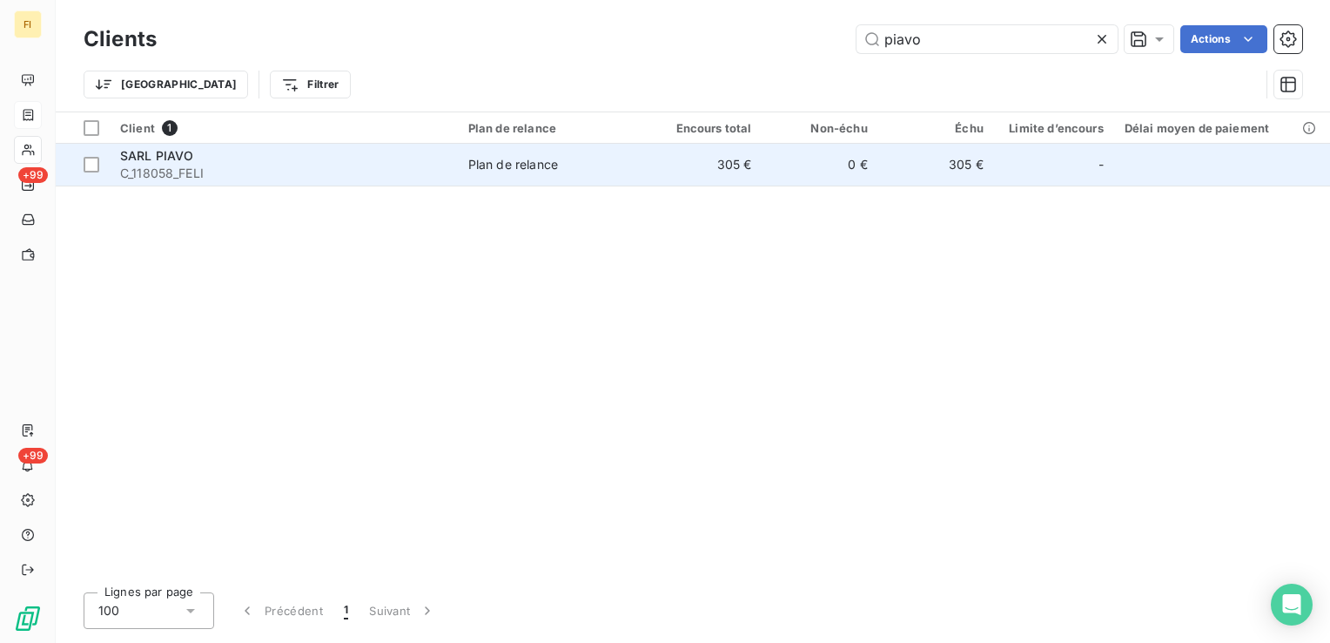
click at [533, 162] on div "Plan de relance" at bounding box center [513, 164] width 90 height 17
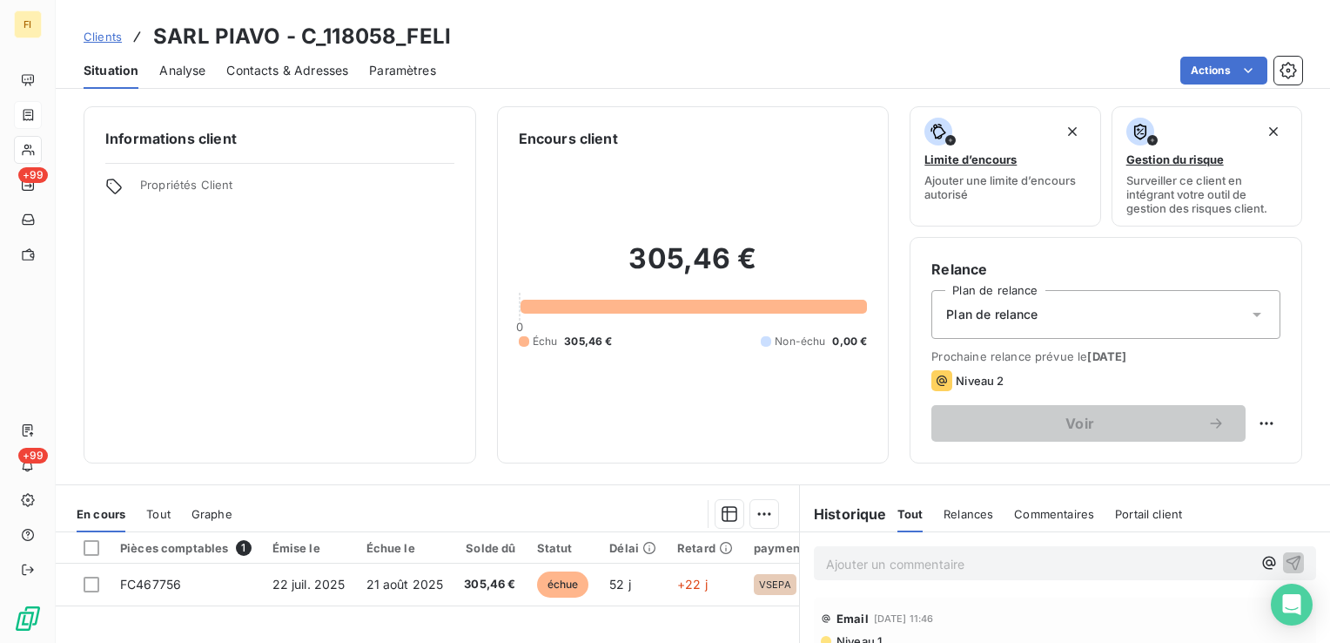
click at [118, 37] on span "Clients" at bounding box center [103, 37] width 38 height 14
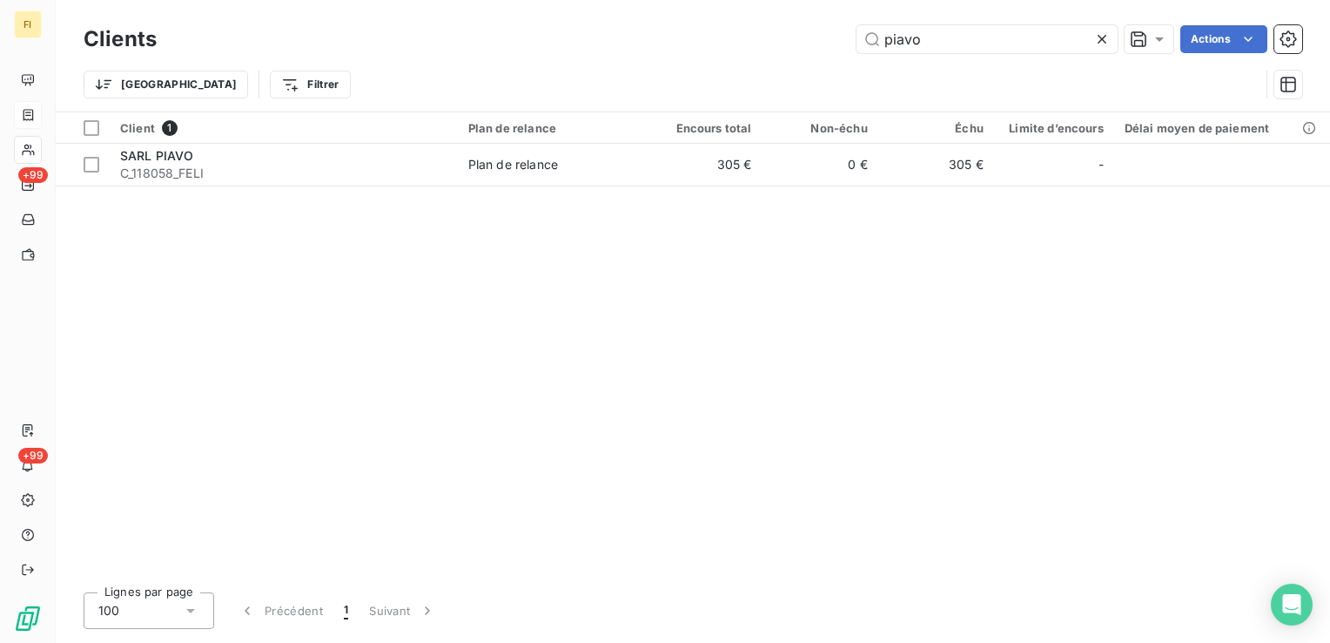
drag, startPoint x: 937, startPoint y: 37, endPoint x: 717, endPoint y: 58, distance: 220.5
click at [738, 47] on div "piavo Actions" at bounding box center [740, 39] width 1125 height 28
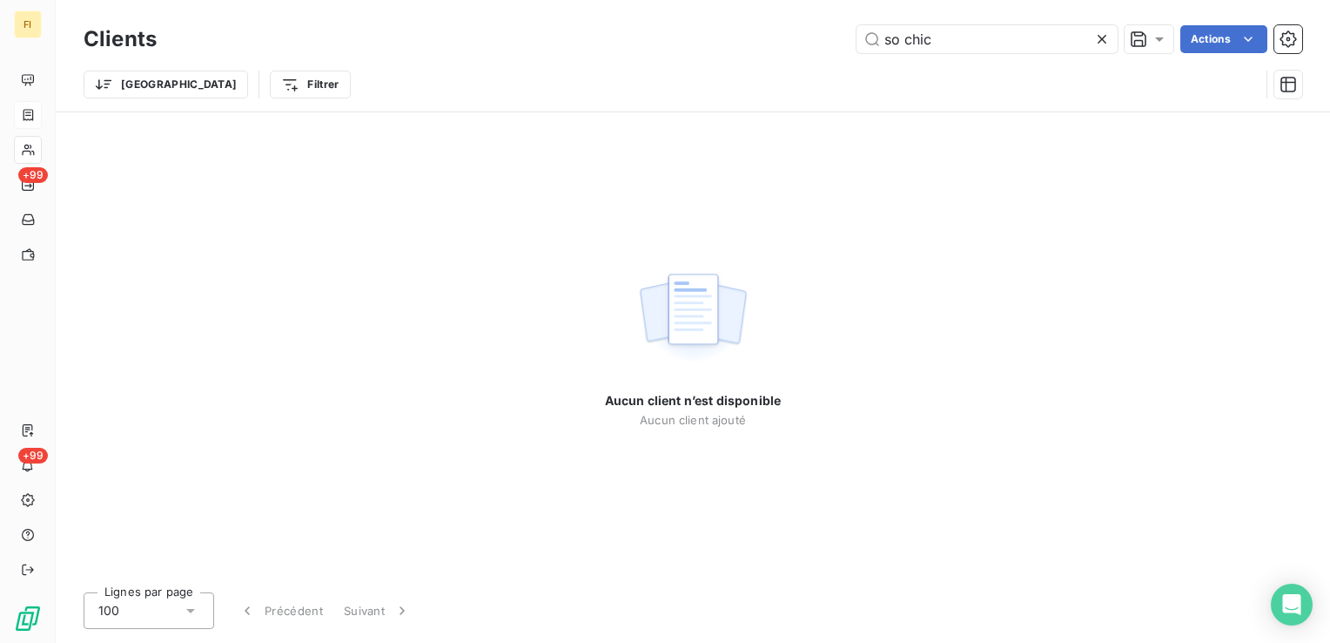
drag, startPoint x: 1020, startPoint y: 50, endPoint x: 571, endPoint y: 64, distance: 448.6
click at [589, 60] on div "Clients so chic Actions Trier Filtrer" at bounding box center [693, 66] width 1219 height 91
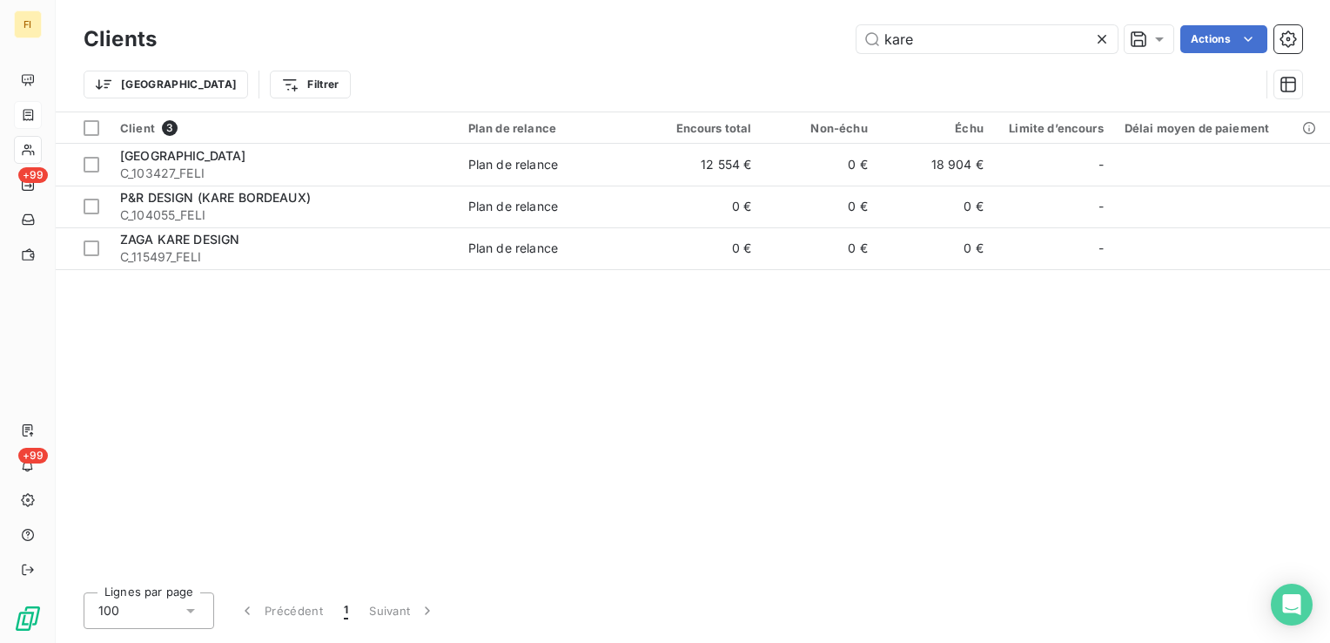
type input "kare"
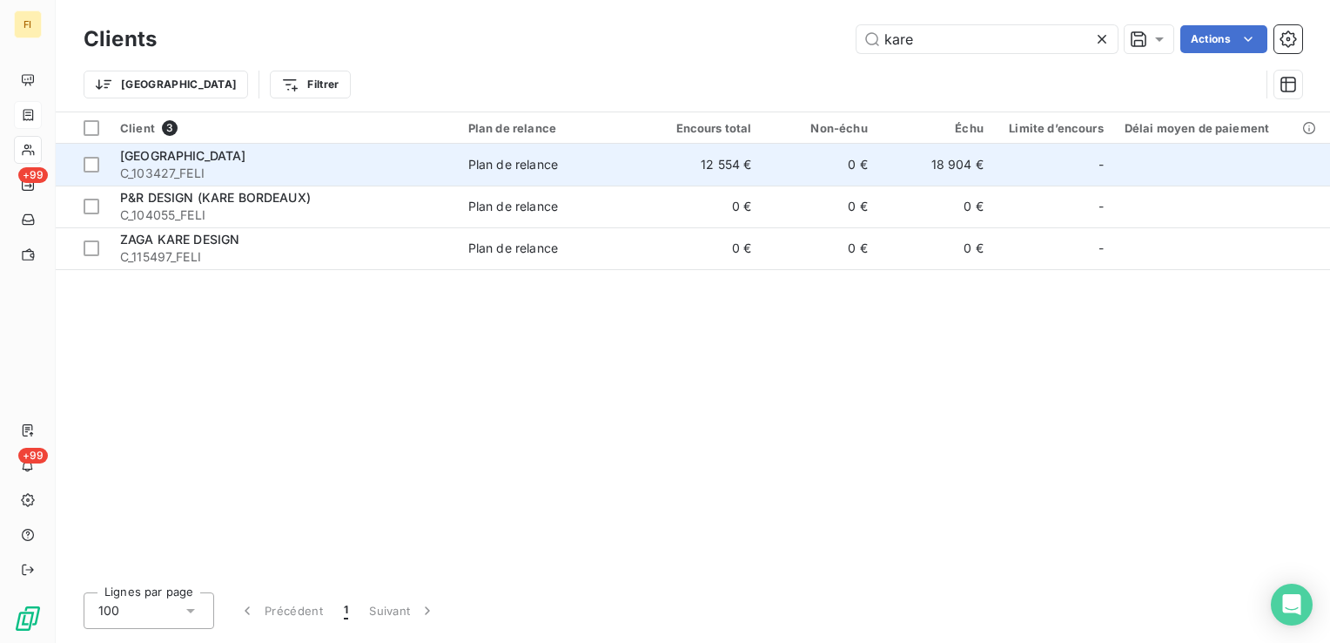
click at [683, 171] on td "12 554 €" at bounding box center [704, 165] width 116 height 42
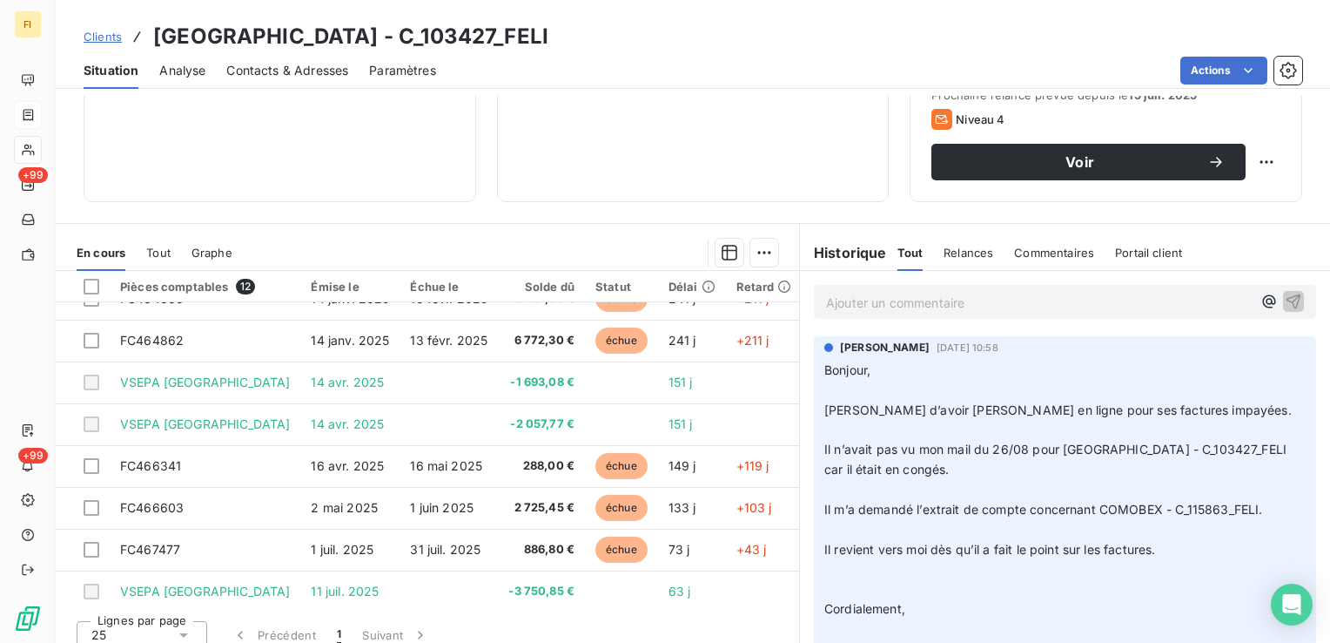
scroll to position [205, 0]
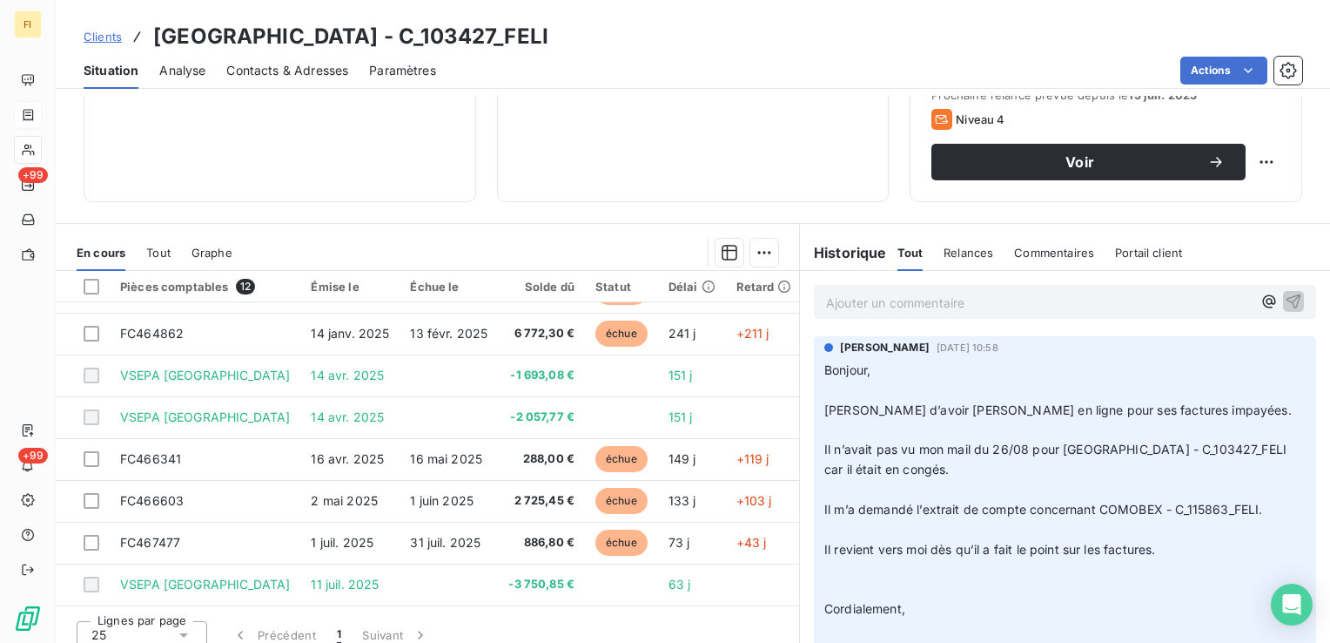
drag, startPoint x: 86, startPoint y: 26, endPoint x: 93, endPoint y: 37, distance: 12.6
click at [86, 26] on div "Clients [GEOGRAPHIC_DATA] - C_103427_FELI" at bounding box center [316, 36] width 465 height 31
click at [94, 39] on span "Clients" at bounding box center [103, 37] width 38 height 14
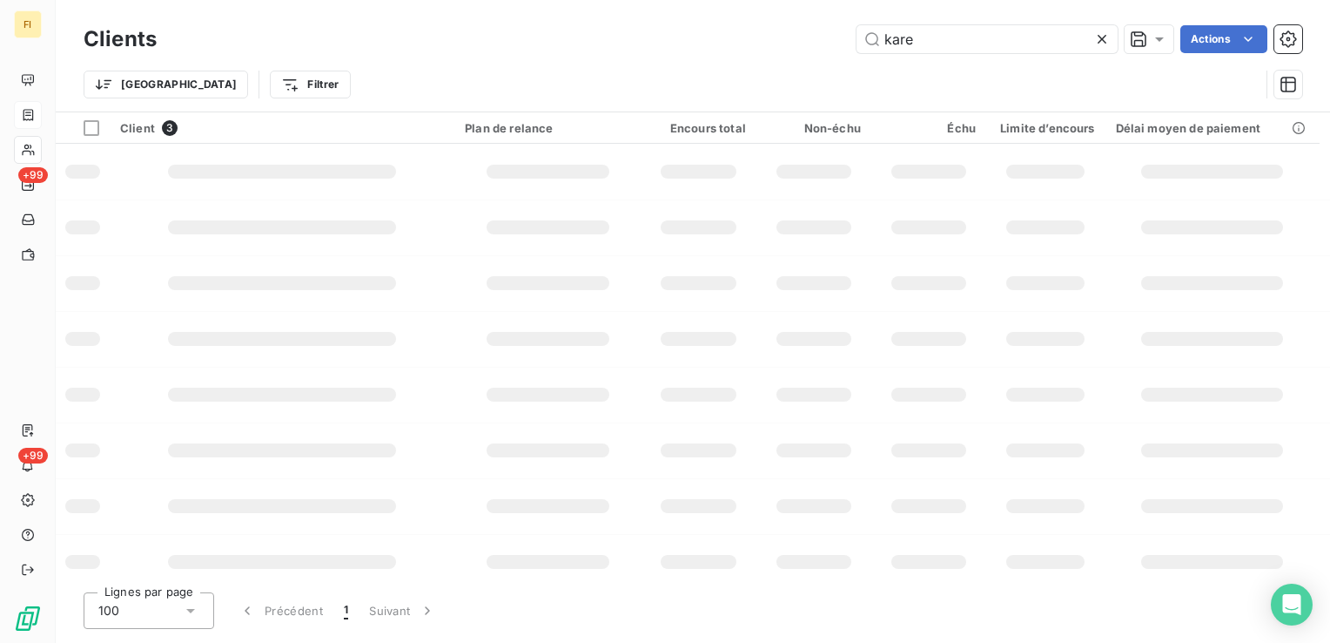
drag, startPoint x: 976, startPoint y: 47, endPoint x: 453, endPoint y: 46, distance: 523.3
click at [561, 37] on div "kare Actions" at bounding box center [740, 39] width 1125 height 28
type input "103427"
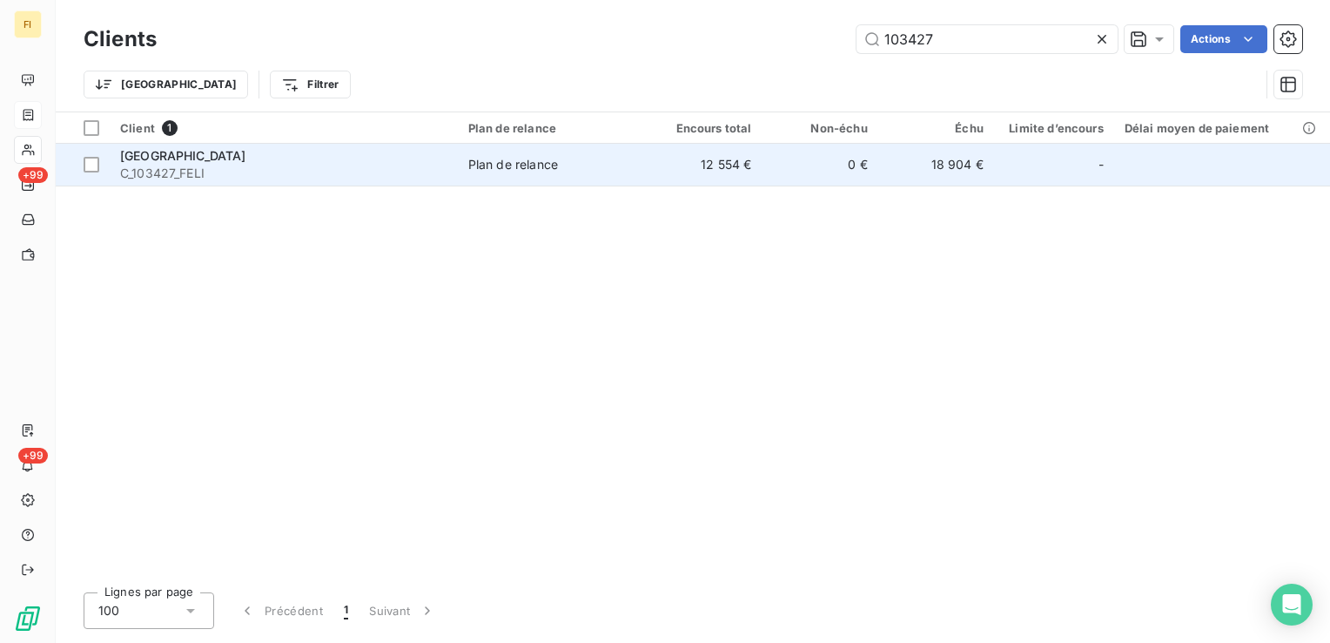
click at [525, 171] on div "Plan de relance" at bounding box center [513, 164] width 90 height 17
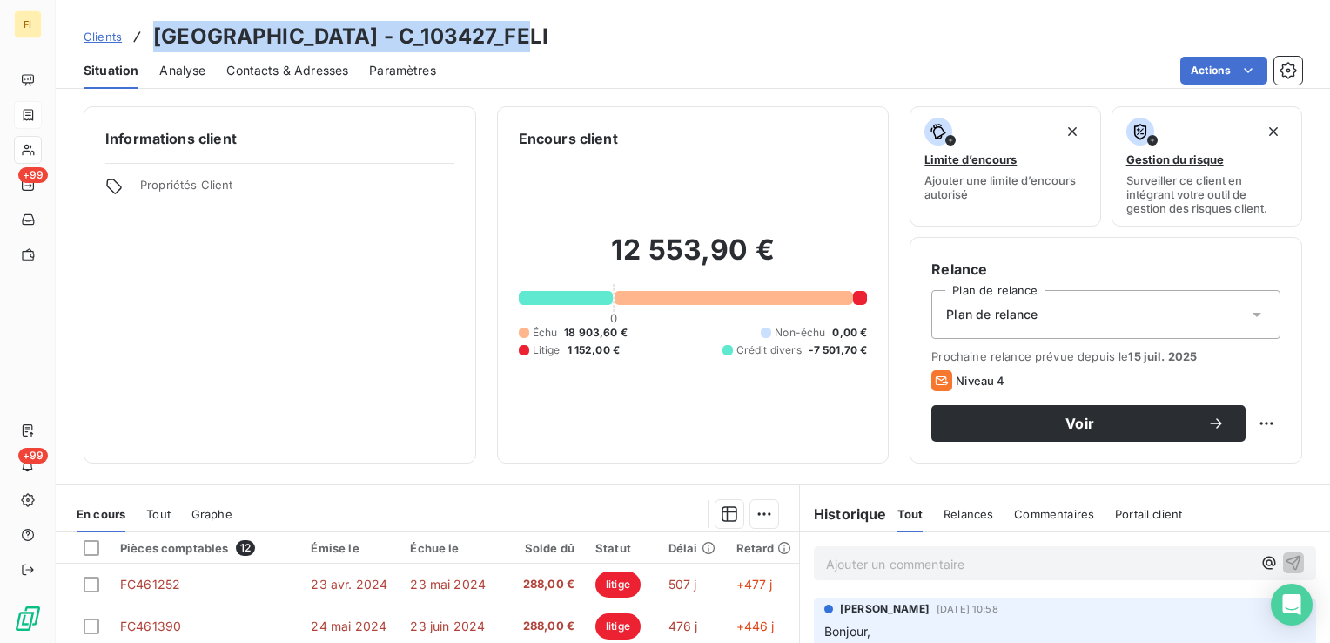
drag, startPoint x: 542, startPoint y: 43, endPoint x: 150, endPoint y: 40, distance: 392.7
click at [150, 40] on div "Clients [GEOGRAPHIC_DATA] - C_103427_FELI" at bounding box center [693, 36] width 1275 height 31
drag, startPoint x: 150, startPoint y: 40, endPoint x: 391, endPoint y: 33, distance: 241.3
copy h3 "[GEOGRAPHIC_DATA] - C_103427_FELI"
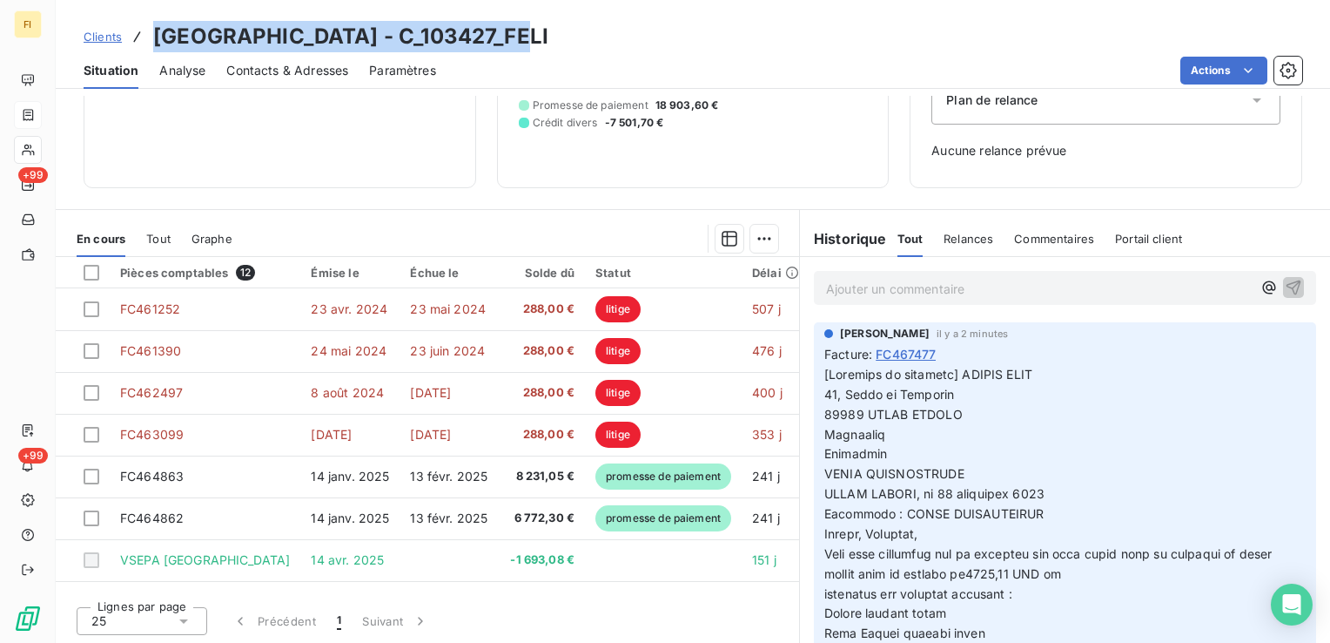
copy h3 "[GEOGRAPHIC_DATA] - C_103427_FELI"
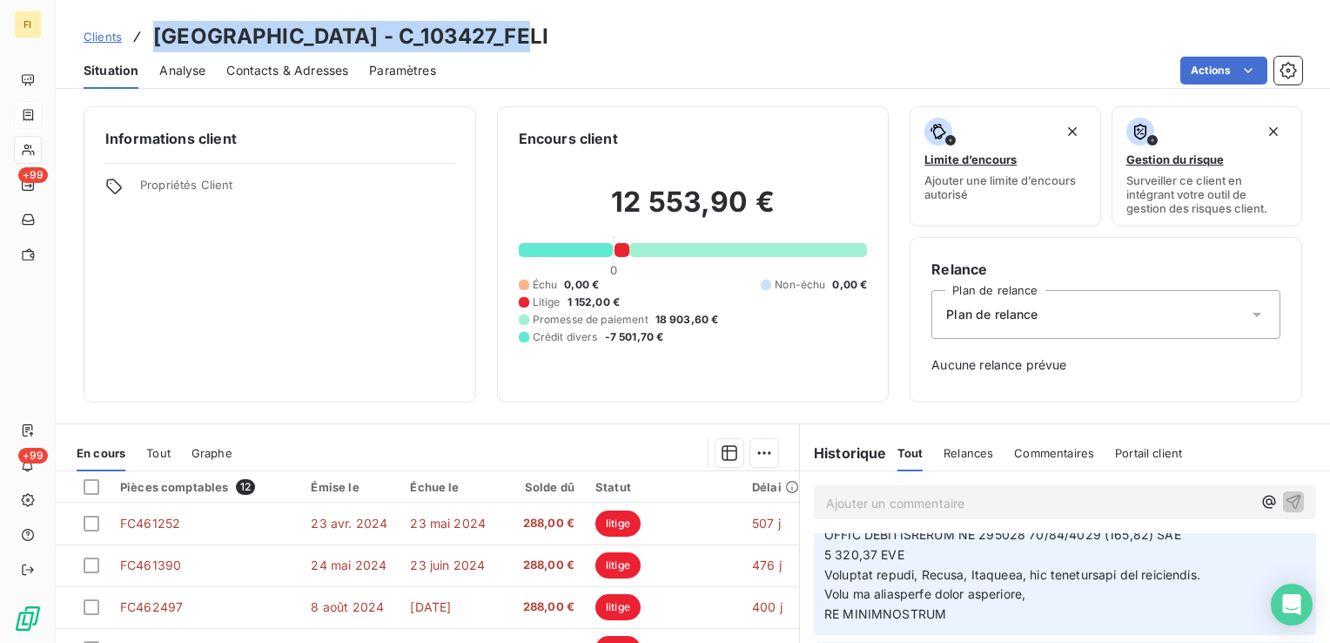
scroll to position [522, 0]
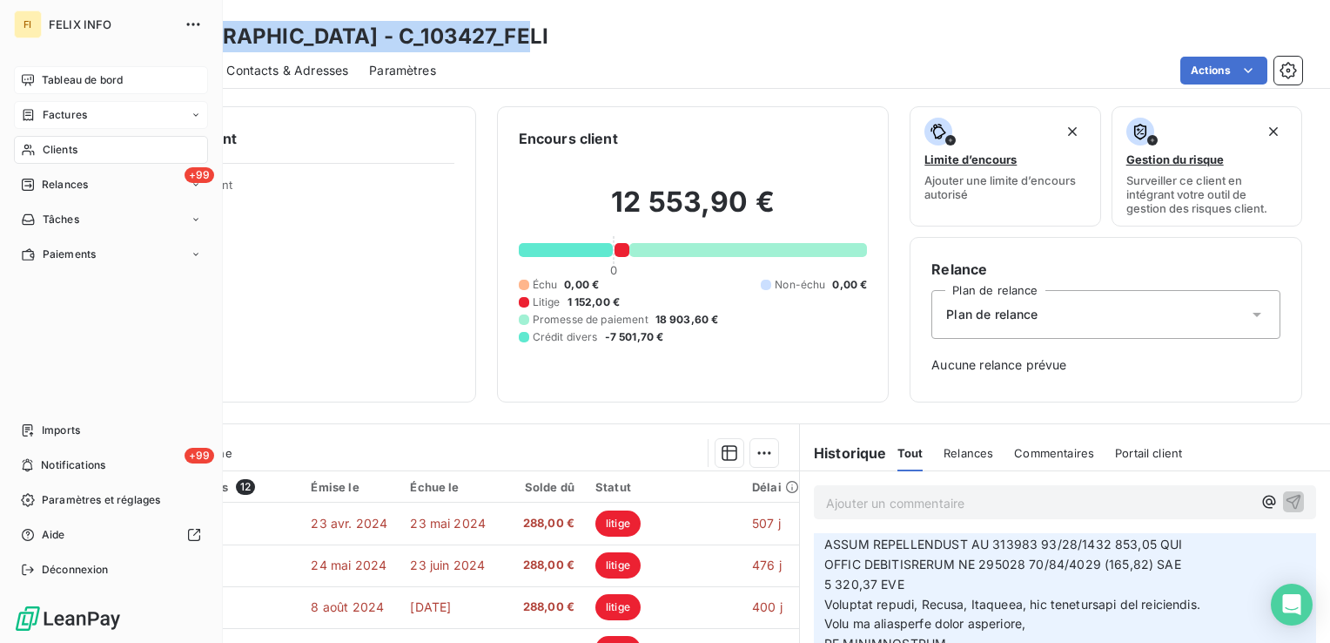
click at [91, 84] on span "Tableau de bord" at bounding box center [82, 80] width 81 height 16
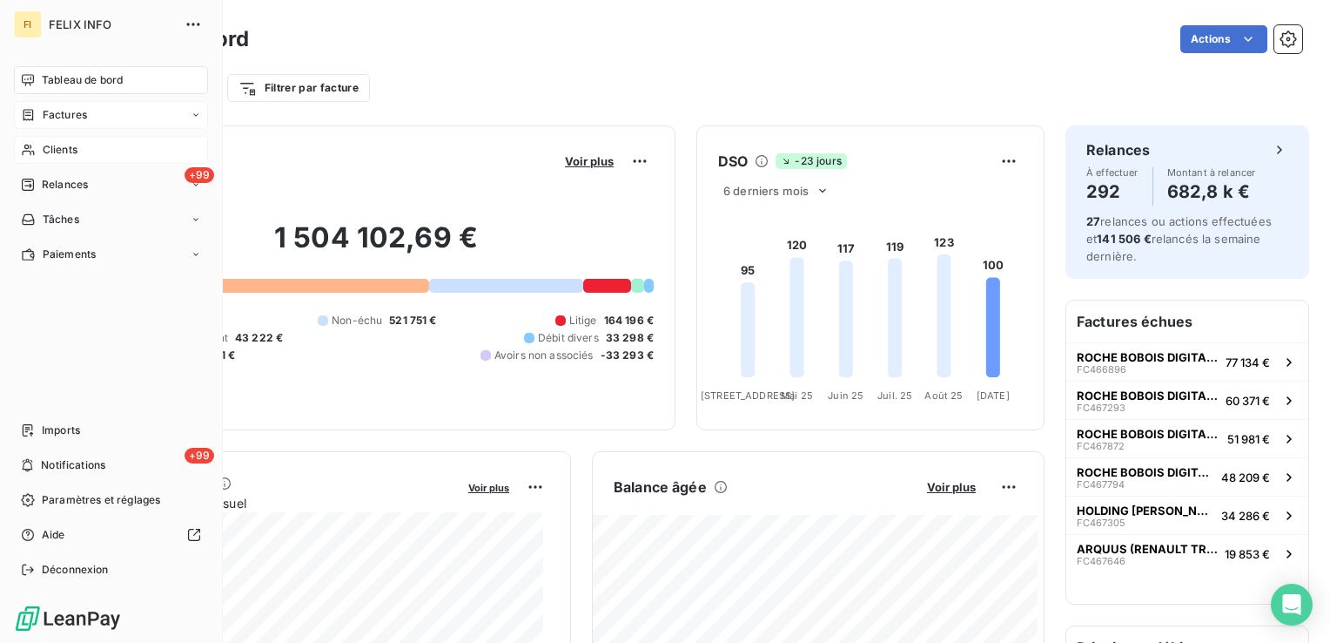
click at [56, 144] on span "Clients" at bounding box center [60, 150] width 35 height 16
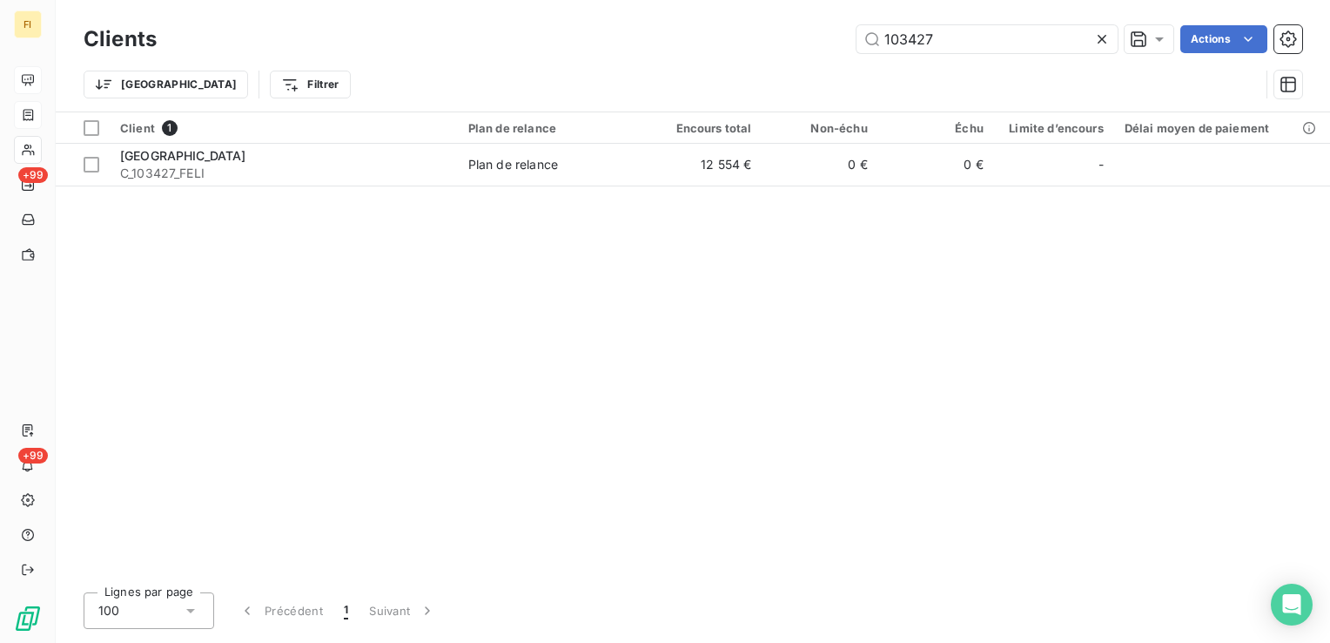
drag, startPoint x: 983, startPoint y: 33, endPoint x: 604, endPoint y: 36, distance: 378.7
click at [618, 36] on div "103427 Actions" at bounding box center [740, 39] width 1125 height 28
type input "ecm"
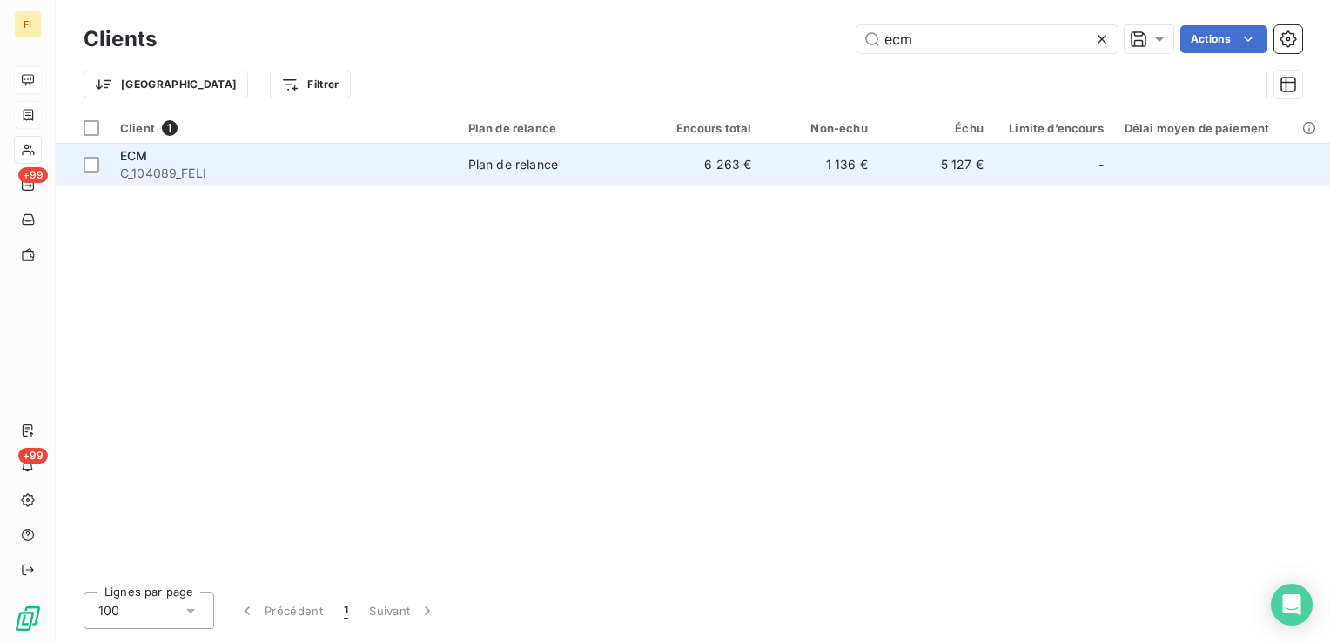
click at [554, 171] on div "Plan de relance" at bounding box center [513, 164] width 90 height 17
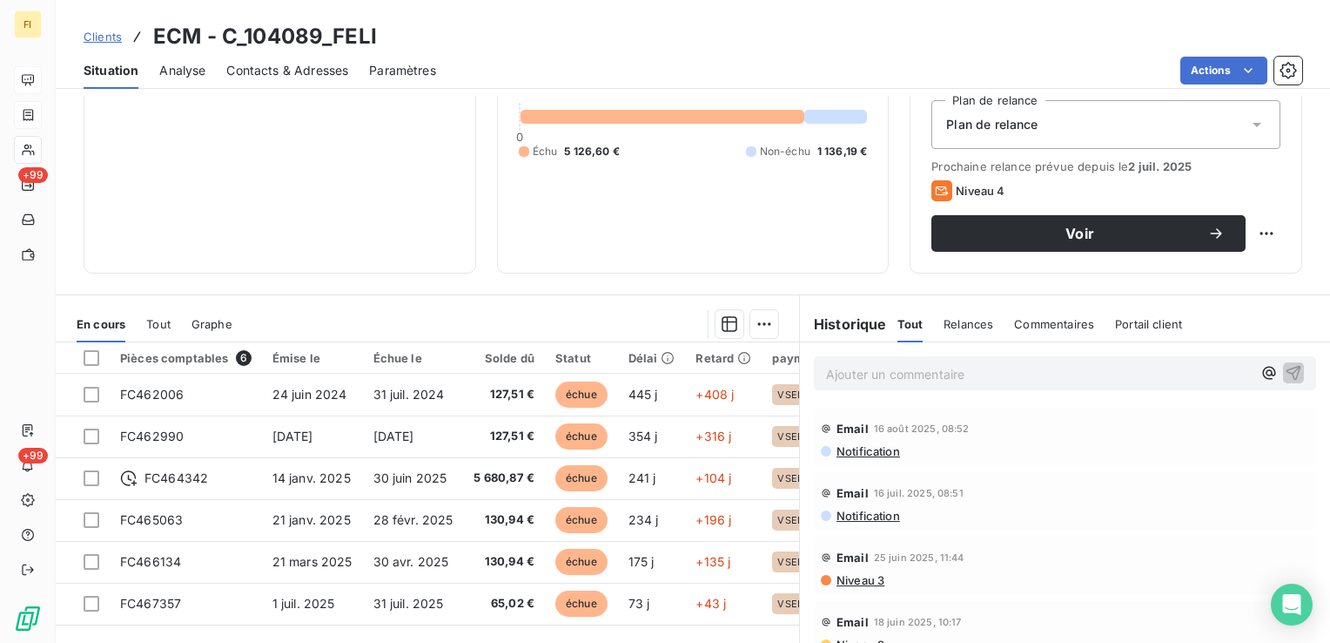
scroll to position [261, 0]
